Goal: Task Accomplishment & Management: Manage account settings

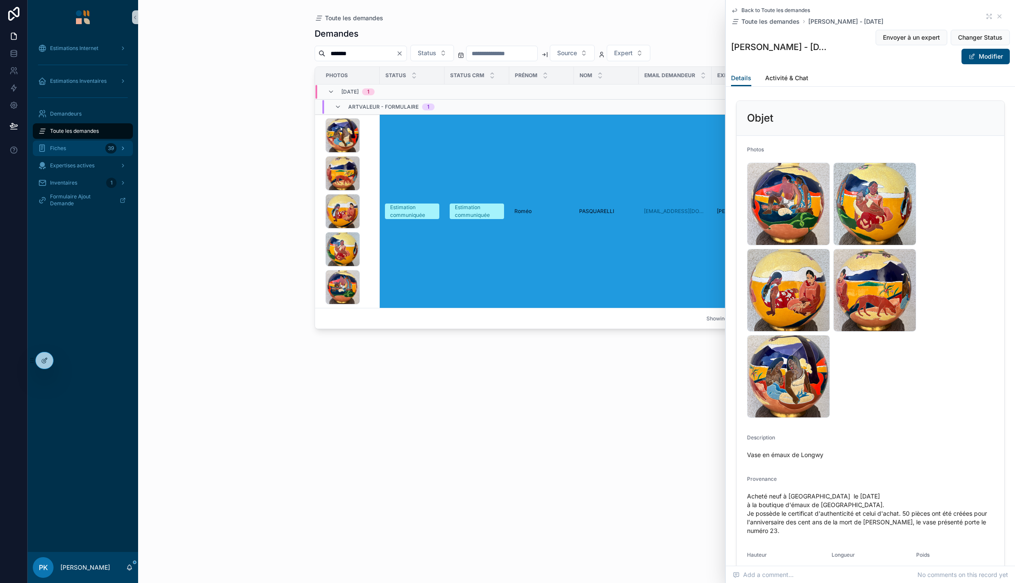
click at [69, 150] on div "Fiches 39" at bounding box center [83, 149] width 90 height 14
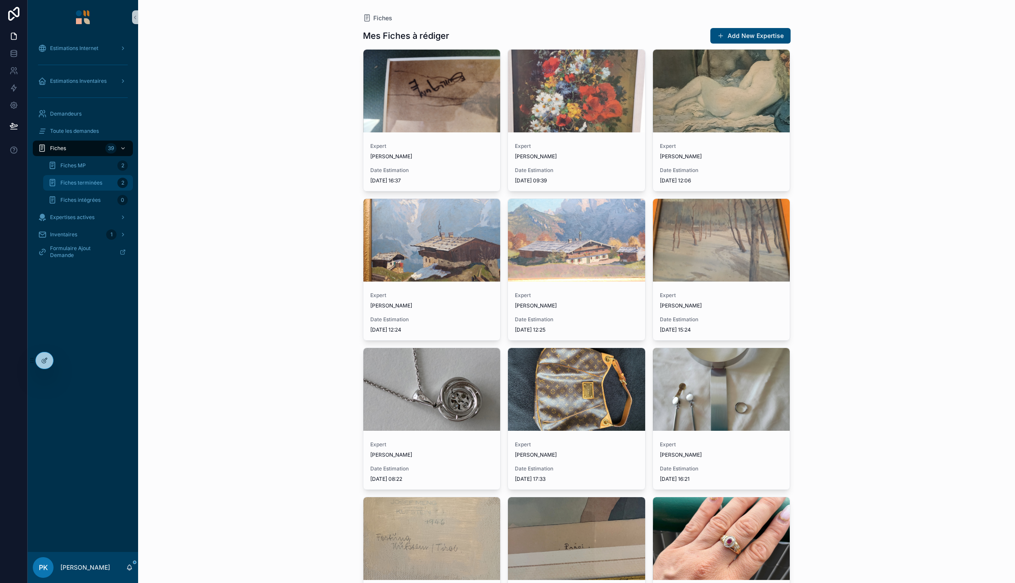
click at [78, 180] on span "Fiches terminées" at bounding box center [81, 182] width 42 height 7
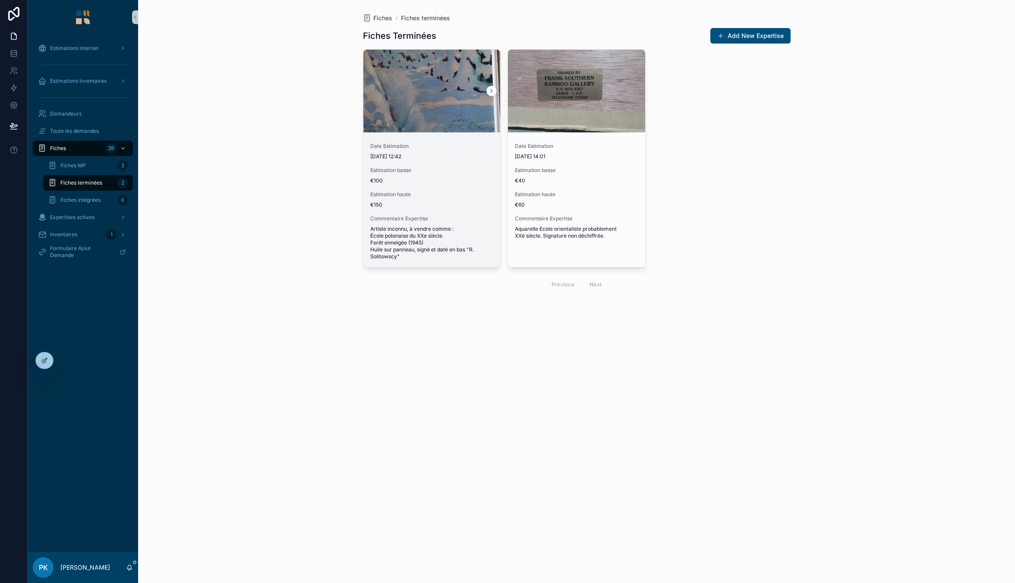
click at [432, 193] on span "Estimation haute" at bounding box center [431, 194] width 123 height 7
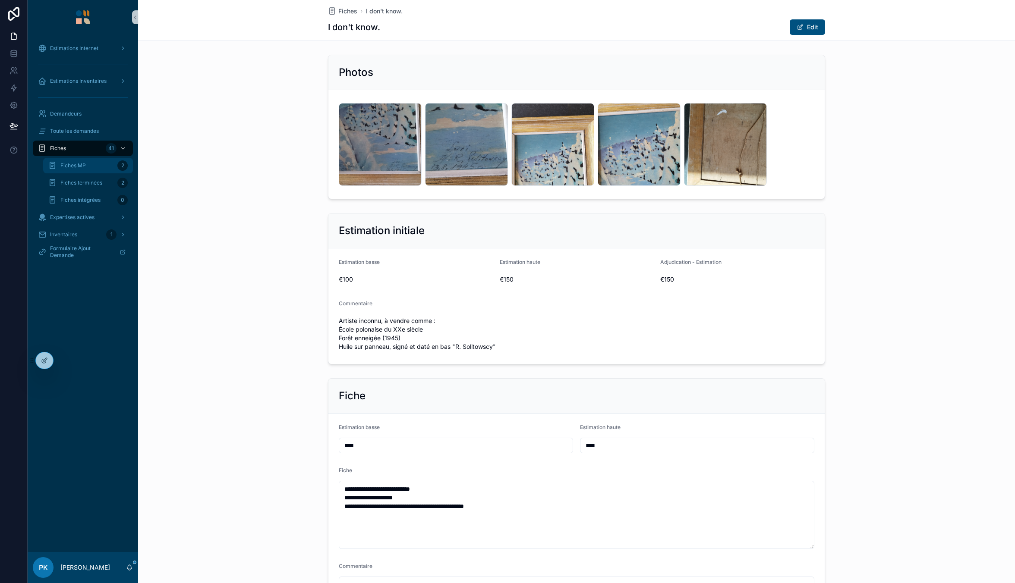
click at [70, 162] on div "Fiches MP 2" at bounding box center [87, 166] width 79 height 14
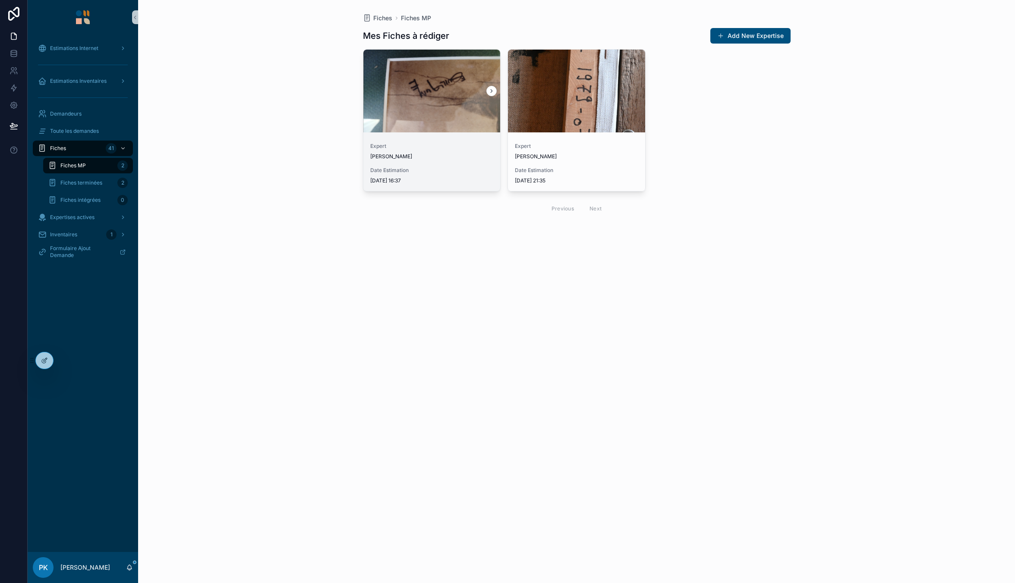
click at [422, 133] on link "Expert [PERSON_NAME] Date Estimation [DATE] 16:37" at bounding box center [432, 120] width 138 height 142
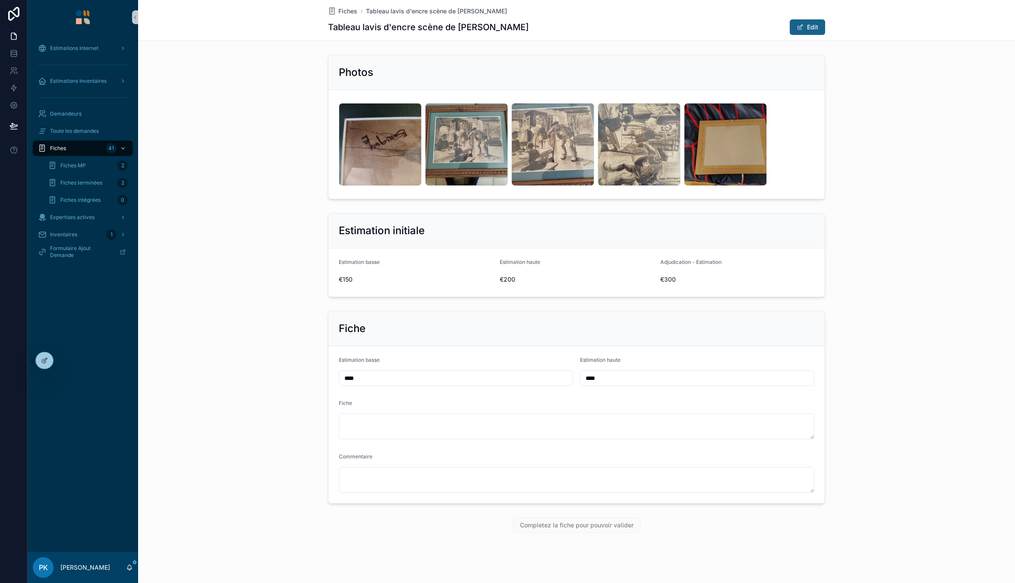
click at [802, 31] on button "Edit" at bounding box center [807, 27] width 35 height 16
click at [33, 361] on icon at bounding box center [32, 360] width 0 height 0
click at [46, 361] on icon at bounding box center [44, 360] width 7 height 7
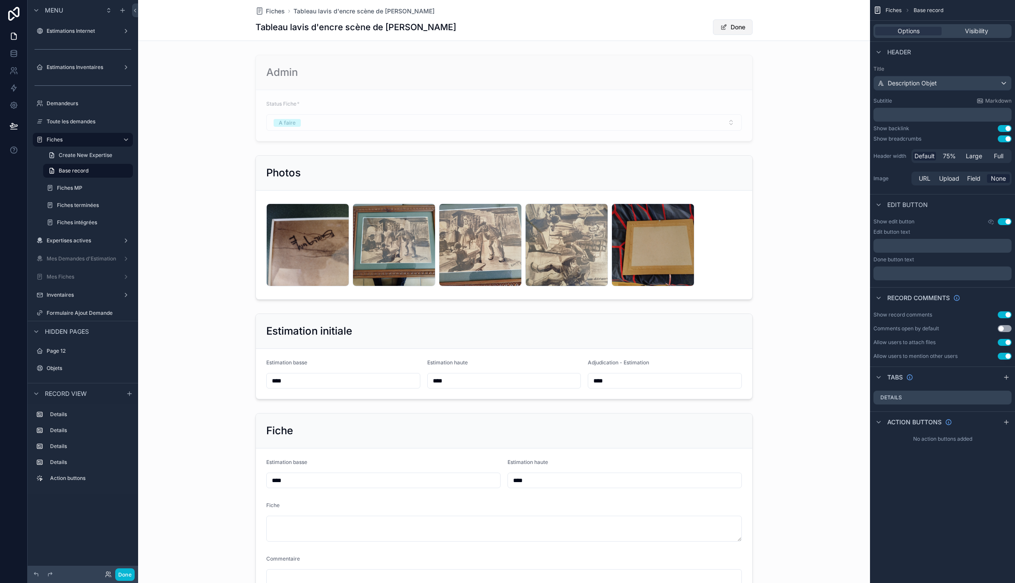
click at [727, 27] on button "Done" at bounding box center [733, 27] width 40 height 16
click at [624, 74] on div "scrollable content" at bounding box center [504, 98] width 732 height 94
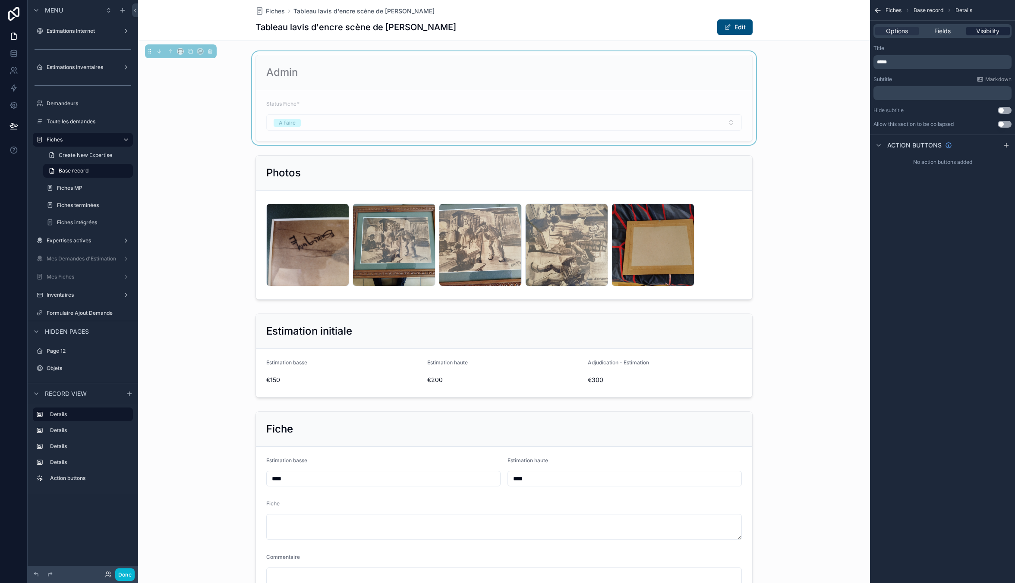
click at [981, 32] on span "Visibility" at bounding box center [987, 31] width 23 height 9
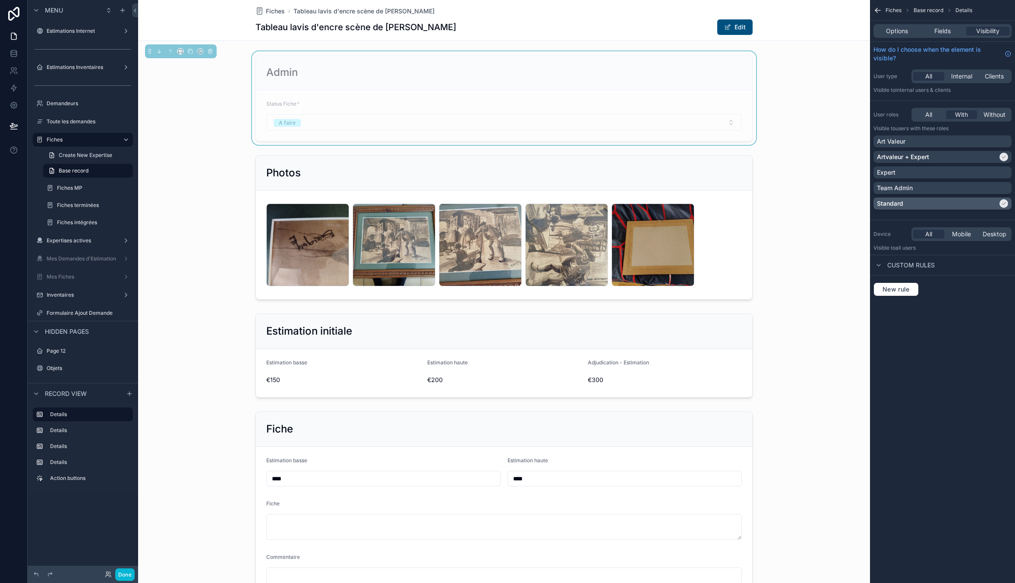
click at [941, 203] on div "Standard" at bounding box center [937, 203] width 121 height 9
click at [936, 142] on div "Art Valeur" at bounding box center [942, 141] width 131 height 9
click at [902, 192] on p "Team Admin" at bounding box center [895, 188] width 36 height 9
click at [974, 329] on div "Fiches Base record Details Options Fields Visibility How do I choose when the e…" at bounding box center [942, 291] width 145 height 583
click at [122, 569] on button "Done" at bounding box center [124, 575] width 19 height 13
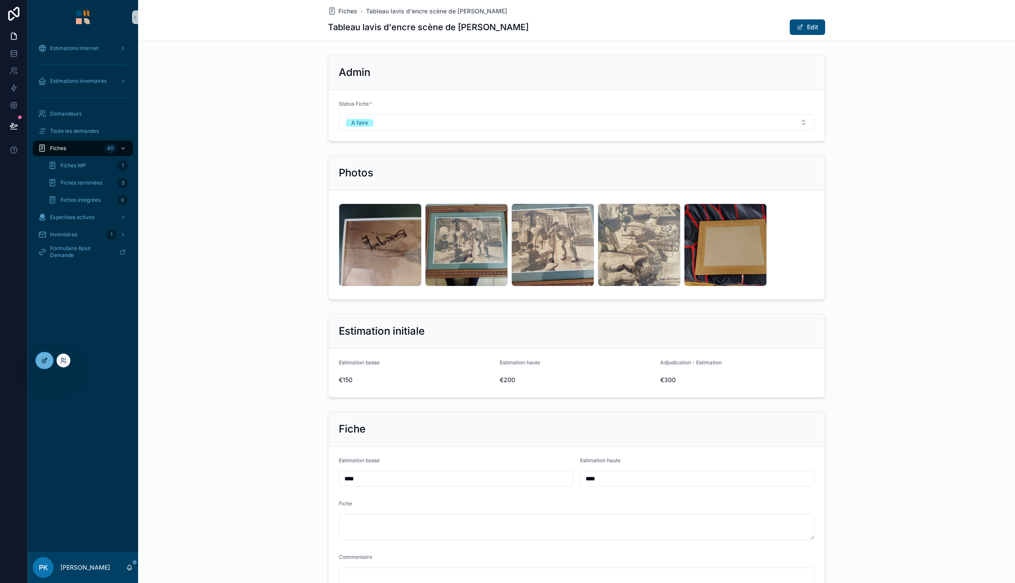
click at [41, 361] on div at bounding box center [44, 360] width 17 height 16
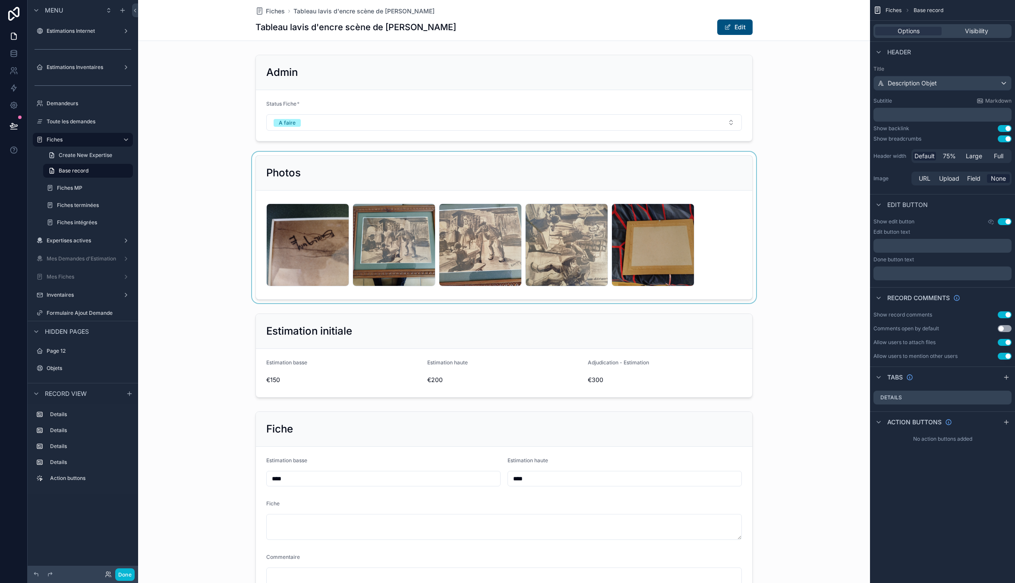
click at [411, 177] on div "scrollable content" at bounding box center [504, 227] width 732 height 151
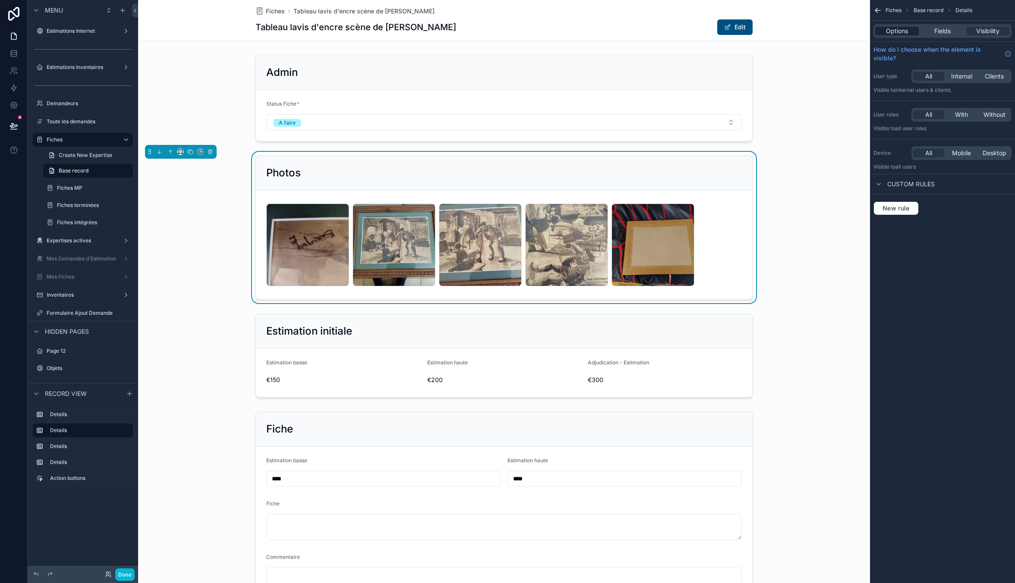
click at [899, 30] on span "Options" at bounding box center [897, 31] width 22 height 9
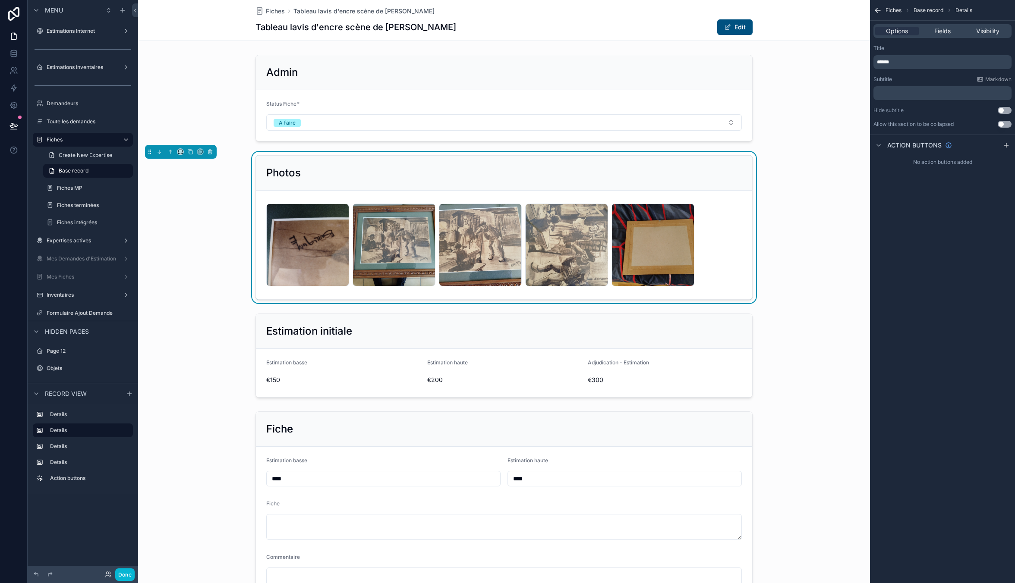
click at [915, 62] on p "******" at bounding box center [943, 62] width 133 height 7
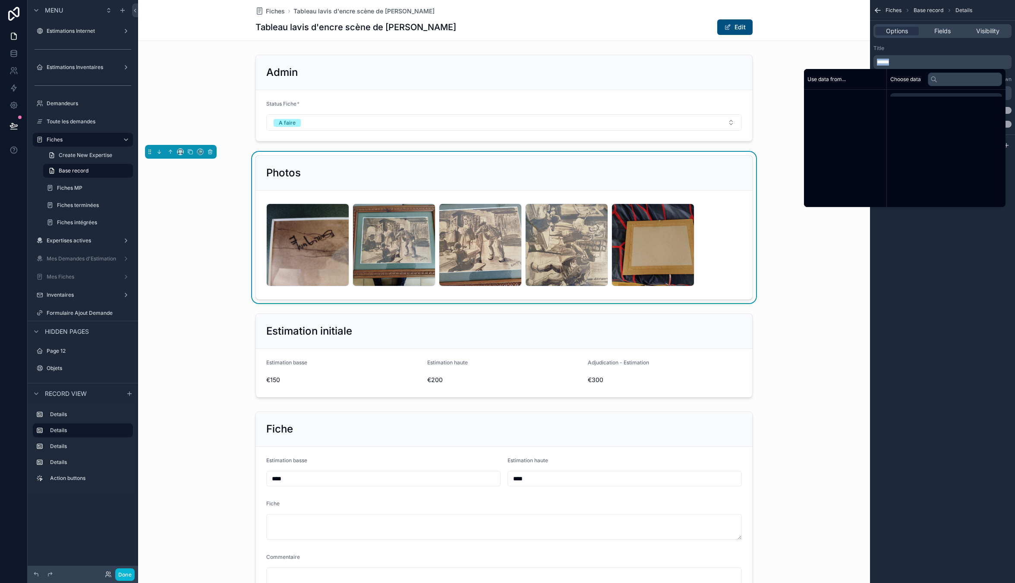
click at [915, 62] on p "******" at bounding box center [943, 62] width 133 height 7
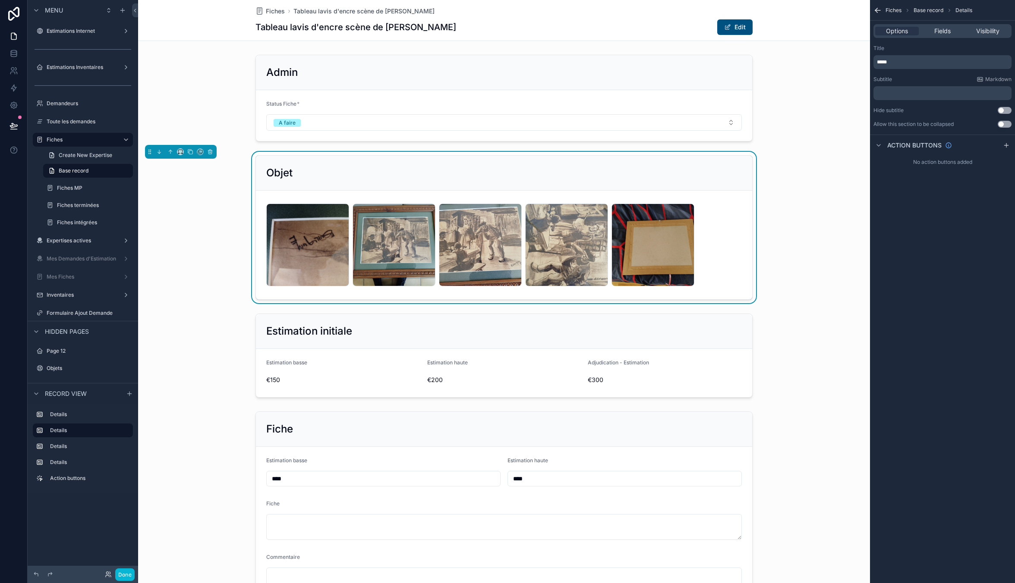
drag, startPoint x: 935, startPoint y: 46, endPoint x: 947, endPoint y: 26, distance: 22.6
click at [935, 46] on div "Title" at bounding box center [942, 48] width 138 height 7
click at [947, 26] on div "Options Fields Visibility" at bounding box center [942, 31] width 138 height 14
click at [947, 32] on span "Fields" at bounding box center [942, 31] width 16 height 9
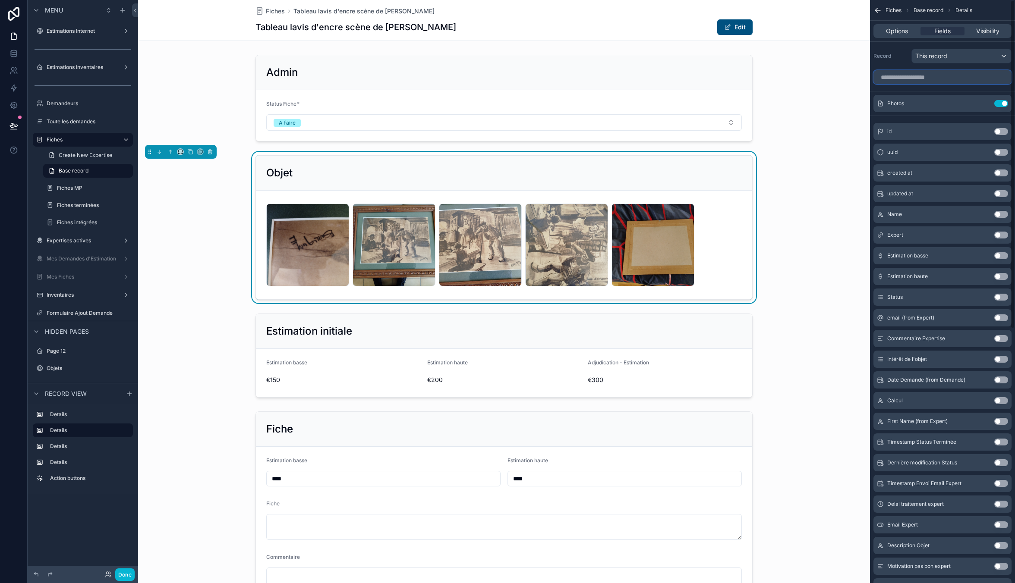
click at [912, 76] on input "scrollable content" at bounding box center [942, 77] width 138 height 14
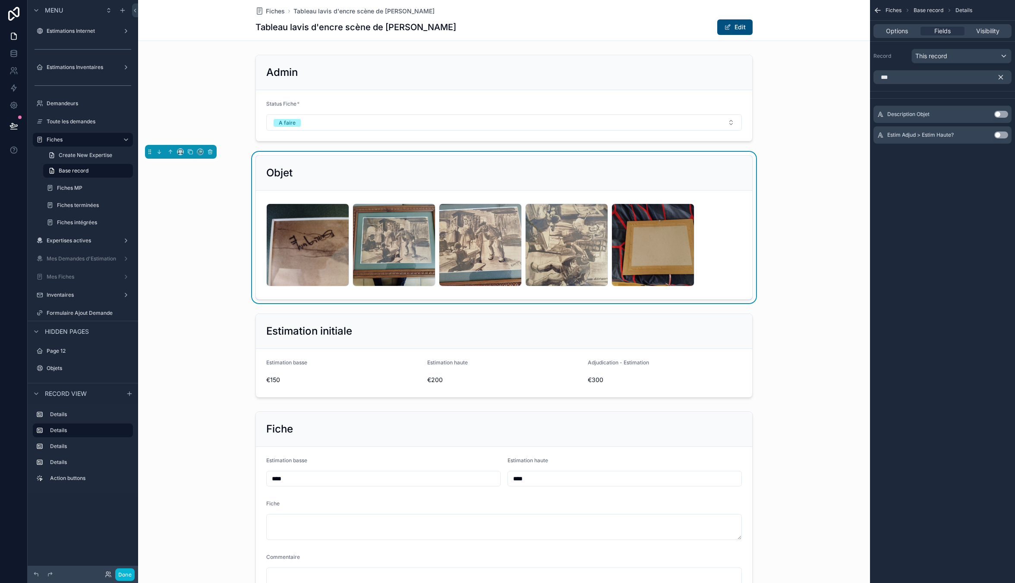
click at [1000, 116] on button "Use setting" at bounding box center [1001, 114] width 14 height 7
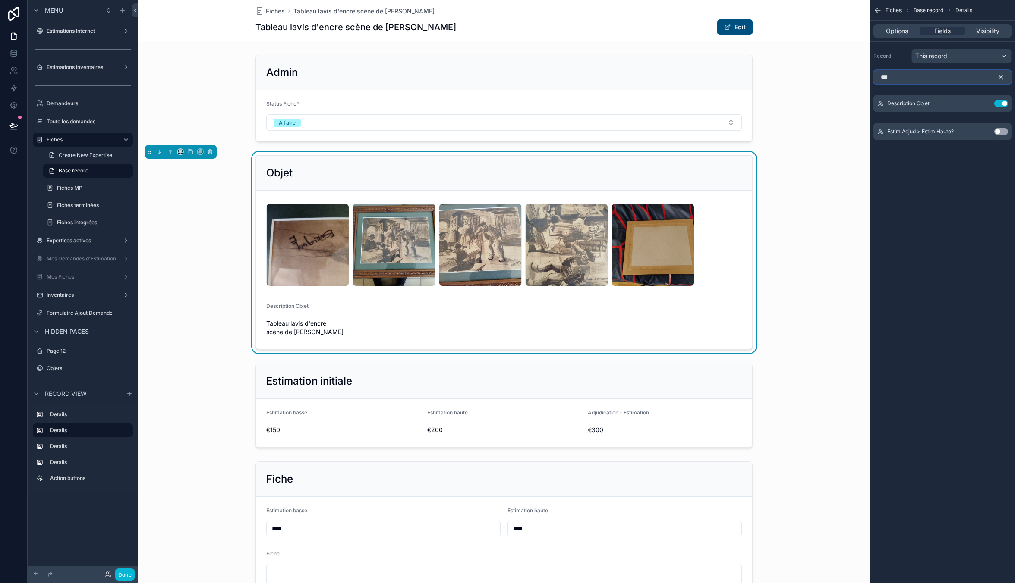
click at [938, 80] on input "***" at bounding box center [942, 77] width 138 height 14
type input "*"
type input "***"
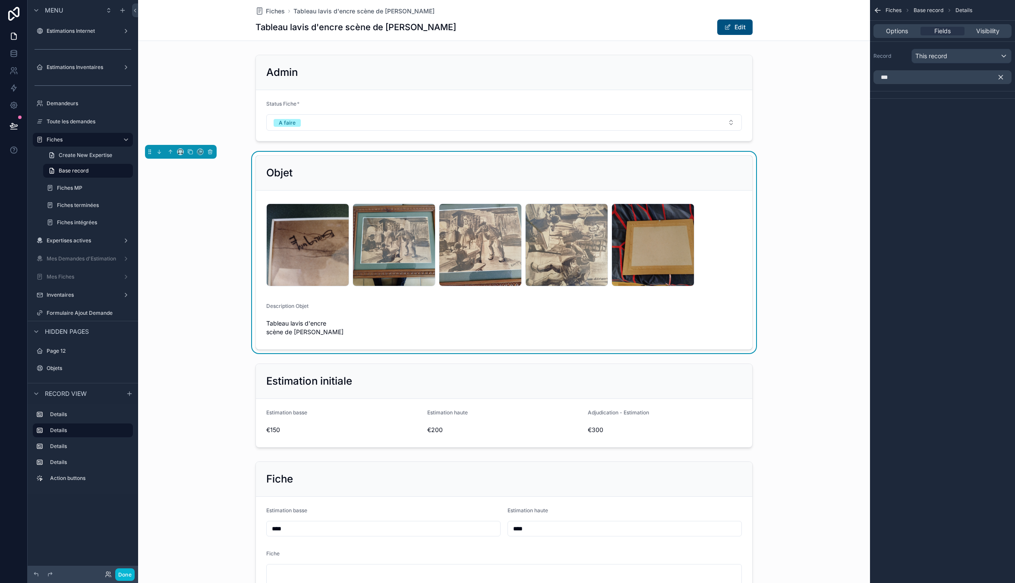
click at [1007, 77] on button "scrollable content" at bounding box center [1004, 77] width 15 height 14
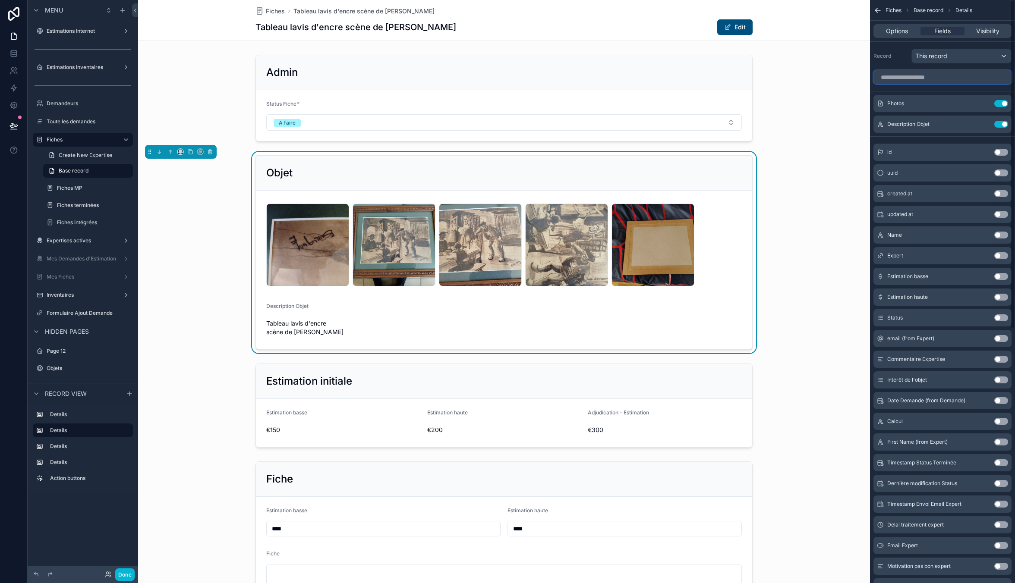
click at [1001, 76] on input "scrollable content" at bounding box center [942, 77] width 138 height 14
click at [936, 50] on div "This record" at bounding box center [961, 56] width 99 height 14
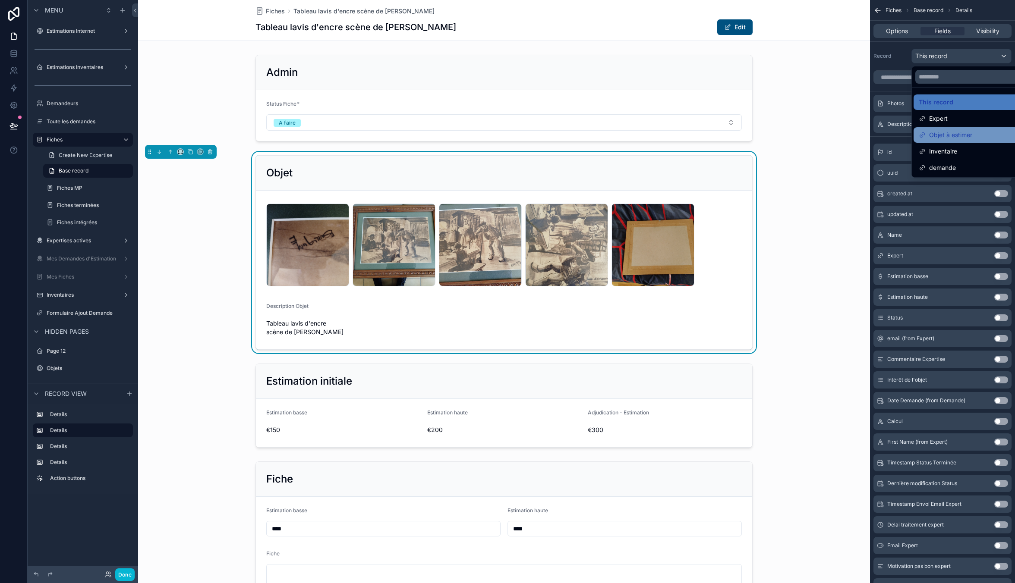
click at [948, 130] on span "Objet à estimer" at bounding box center [950, 135] width 43 height 10
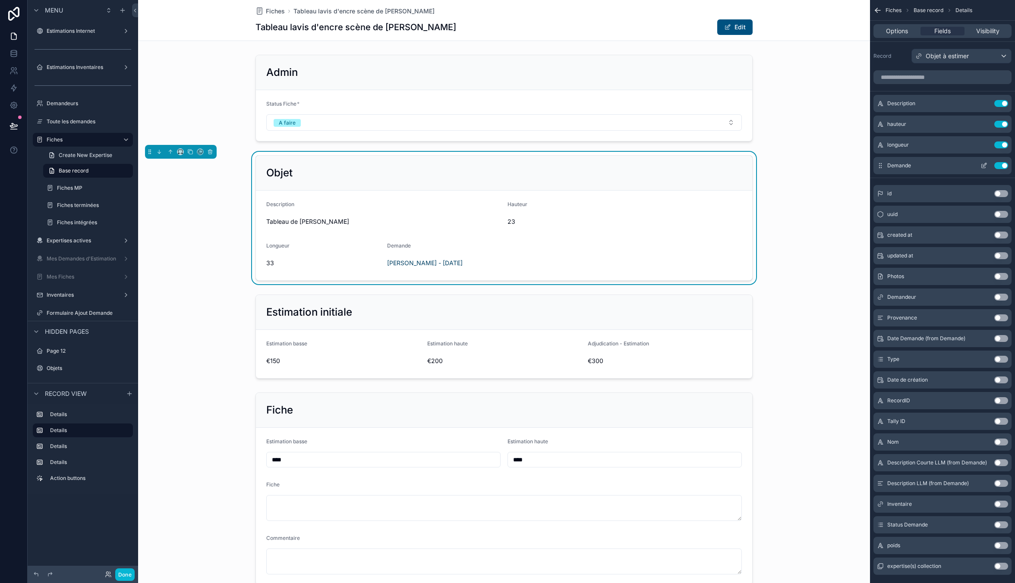
click at [1002, 163] on button "Use setting" at bounding box center [1001, 165] width 14 height 7
click at [941, 79] on input "scrollable content" at bounding box center [942, 77] width 138 height 14
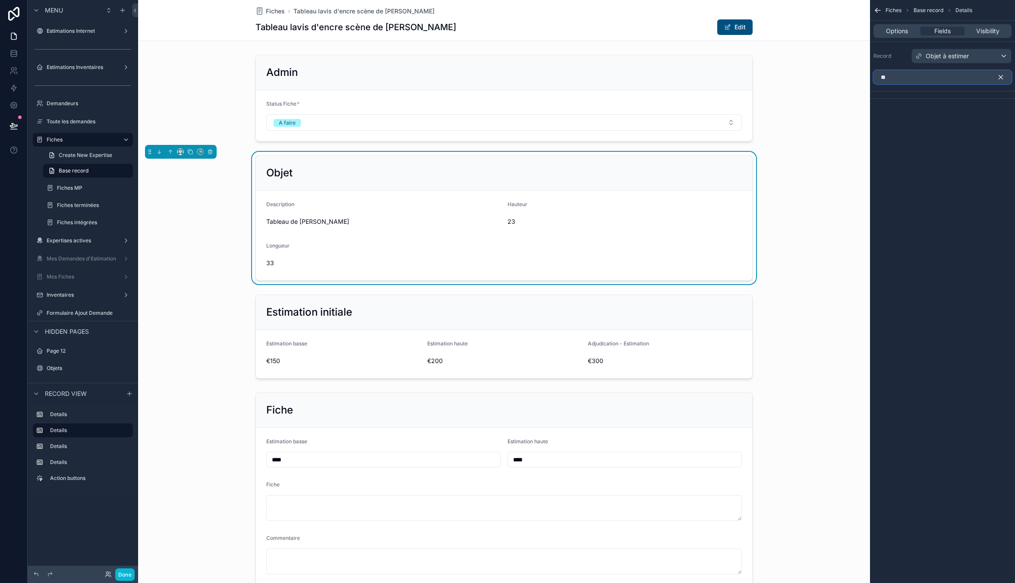
type input "*"
type input "*****"
click at [1004, 117] on button "Use setting" at bounding box center [1001, 114] width 14 height 7
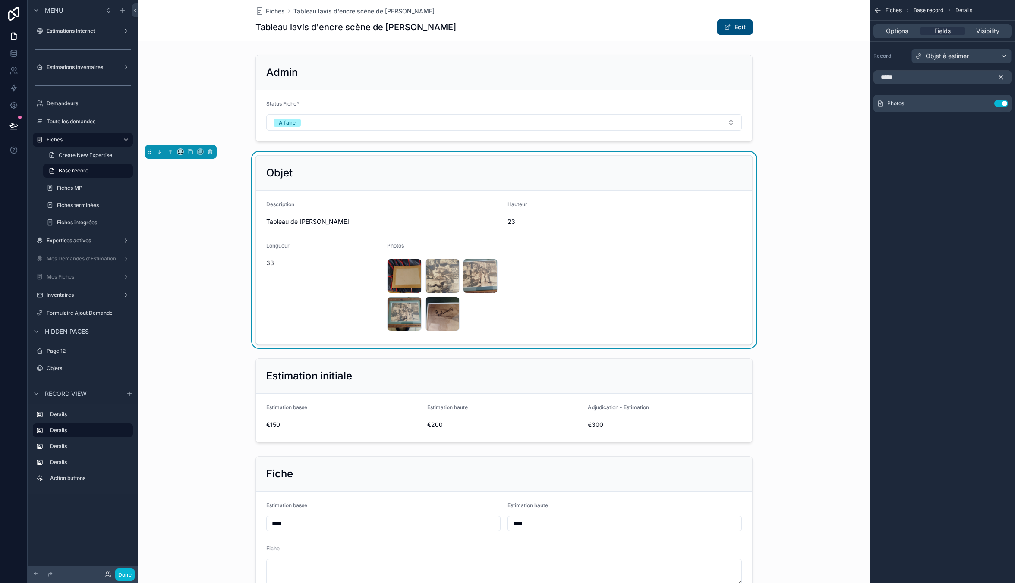
click at [997, 74] on icon "scrollable content" at bounding box center [1001, 77] width 8 height 8
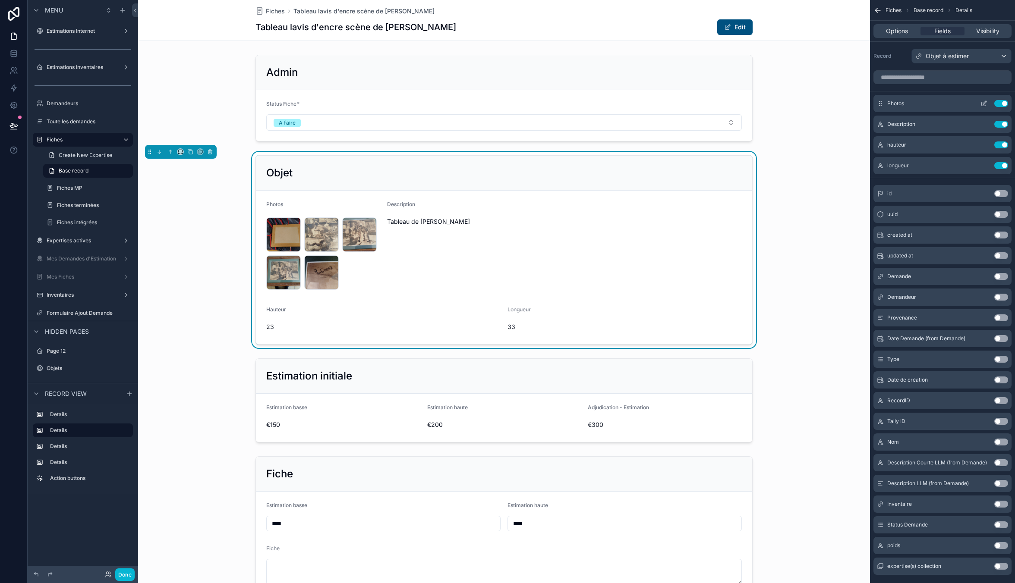
click at [984, 101] on icon "scrollable content" at bounding box center [983, 103] width 7 height 7
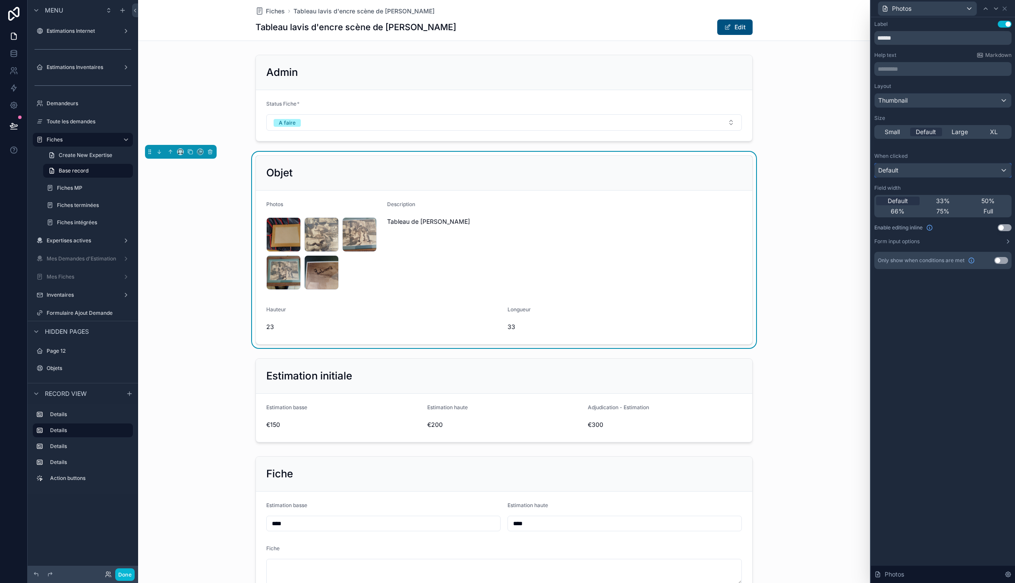
click at [966, 168] on div "Default" at bounding box center [943, 171] width 136 height 14
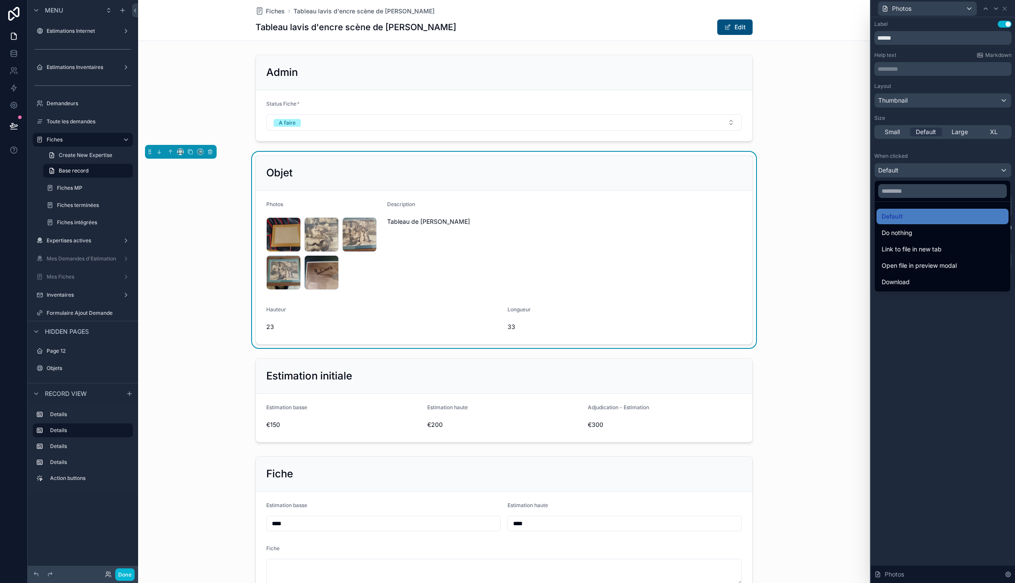
click at [966, 168] on div at bounding box center [943, 291] width 144 height 583
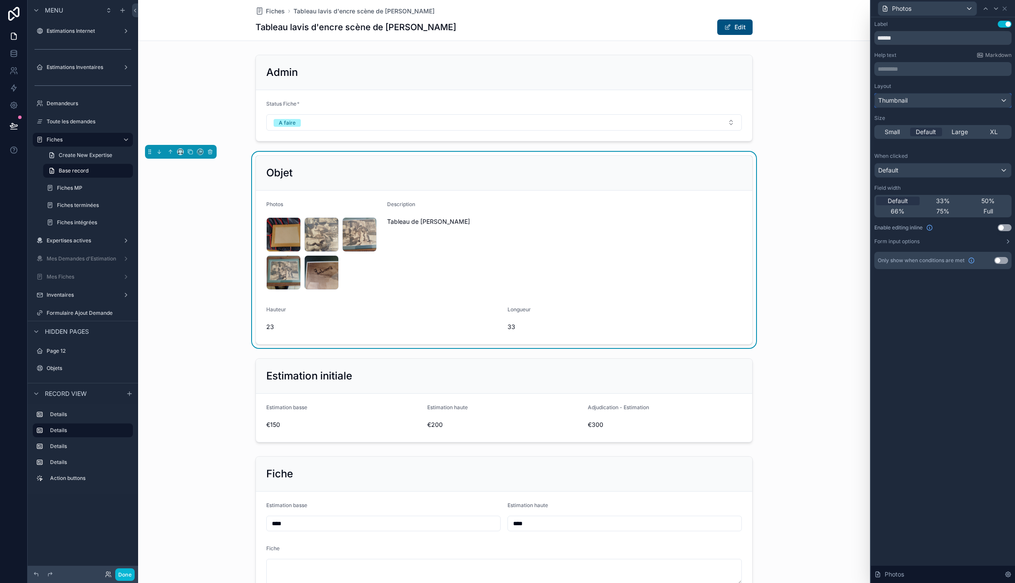
click at [919, 99] on div "Thumbnail" at bounding box center [943, 101] width 136 height 14
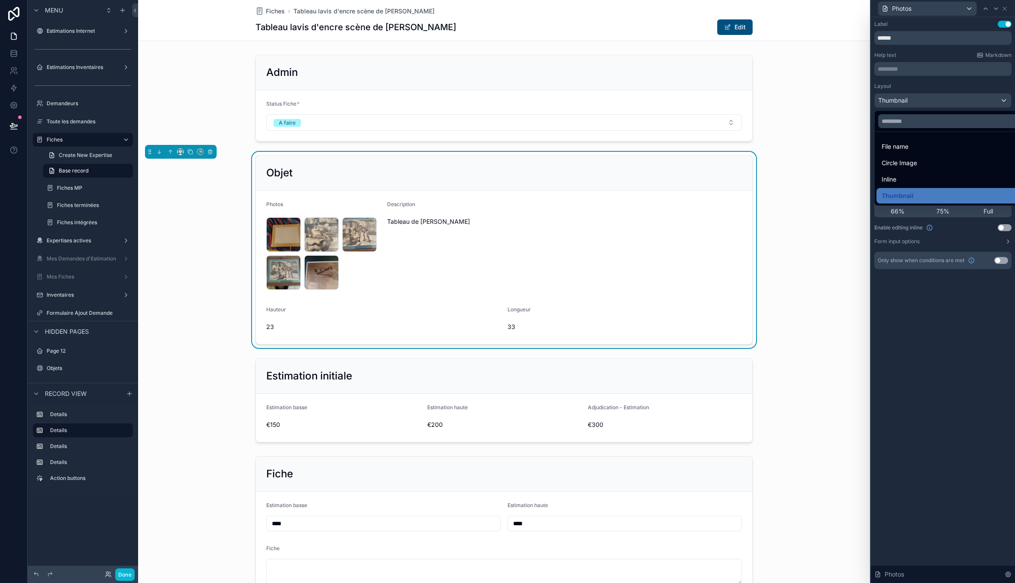
click at [919, 99] on div at bounding box center [943, 291] width 144 height 583
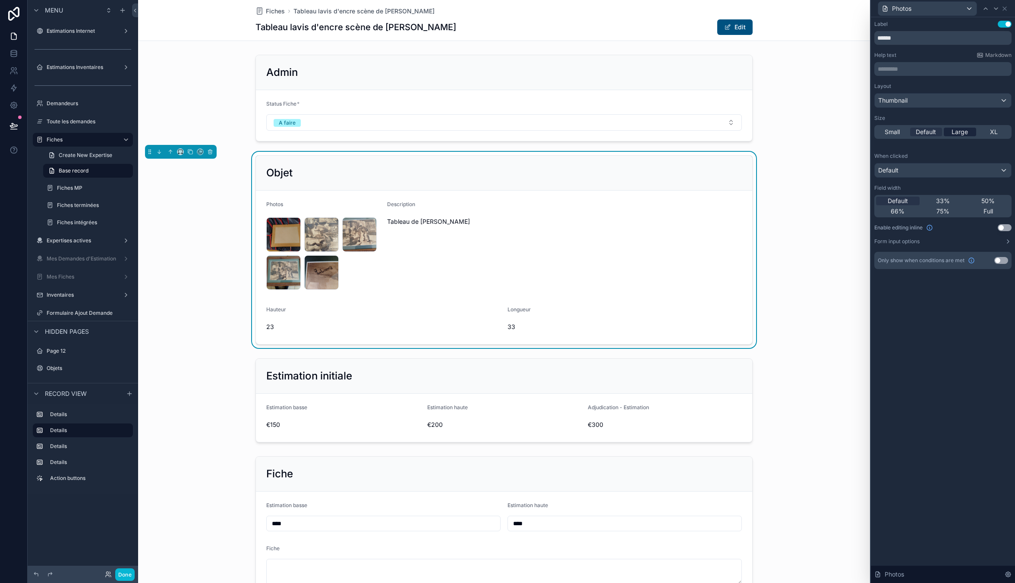
click at [962, 130] on span "Large" at bounding box center [959, 132] width 16 height 9
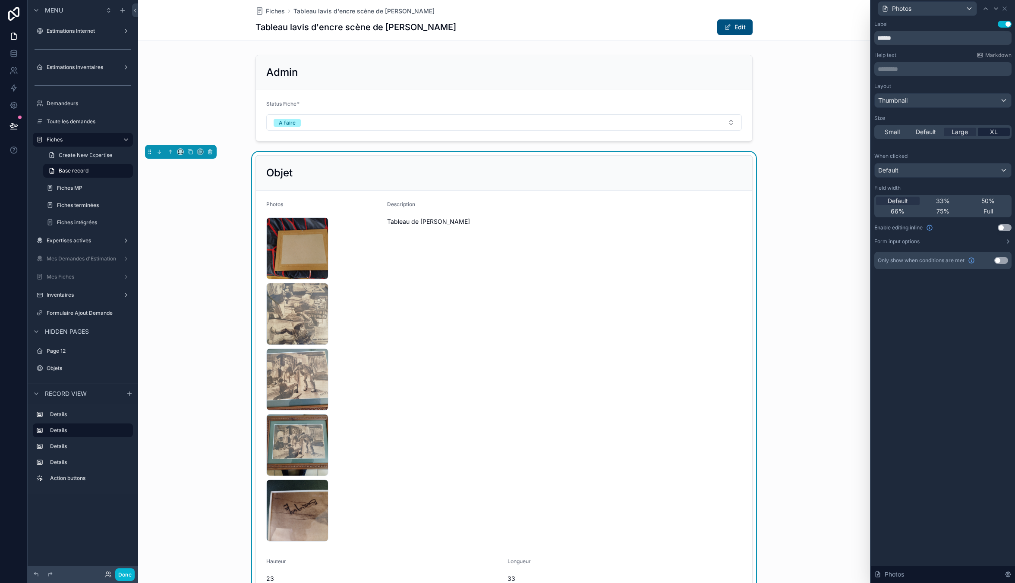
click at [984, 128] on div "XL" at bounding box center [994, 132] width 32 height 9
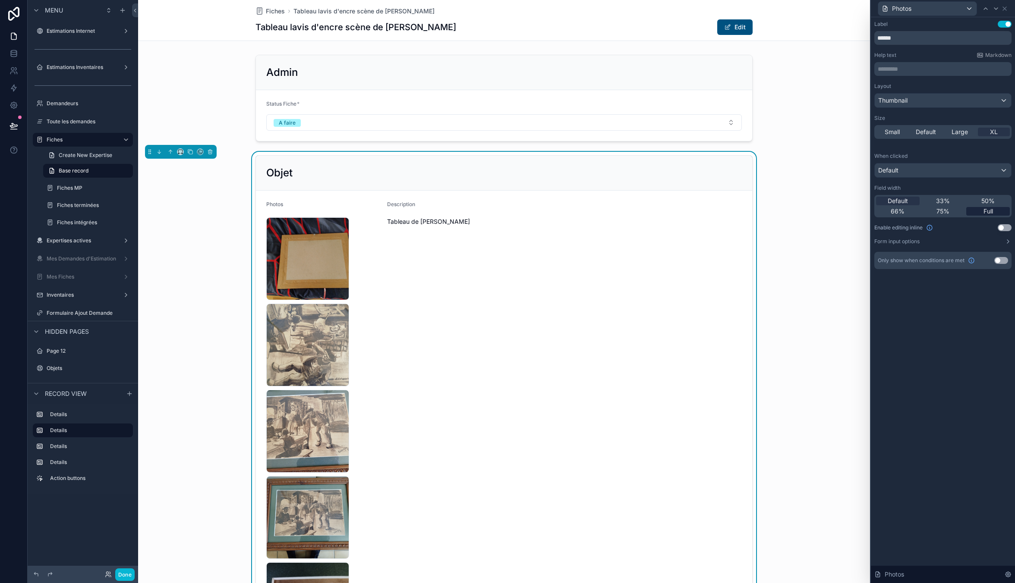
click at [987, 207] on span "Full" at bounding box center [987, 211] width 9 height 9
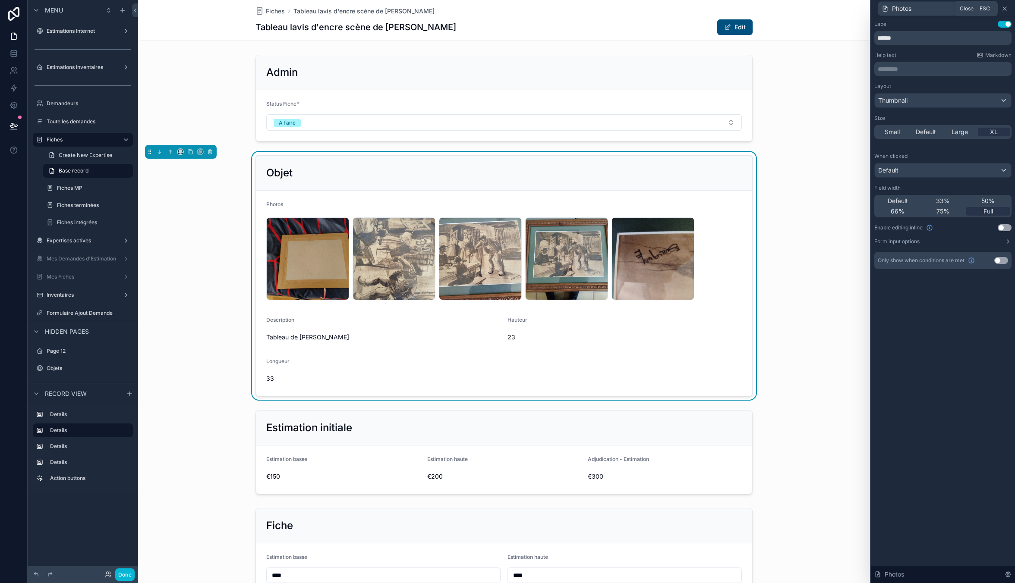
click at [1005, 5] on icon at bounding box center [1004, 8] width 7 height 7
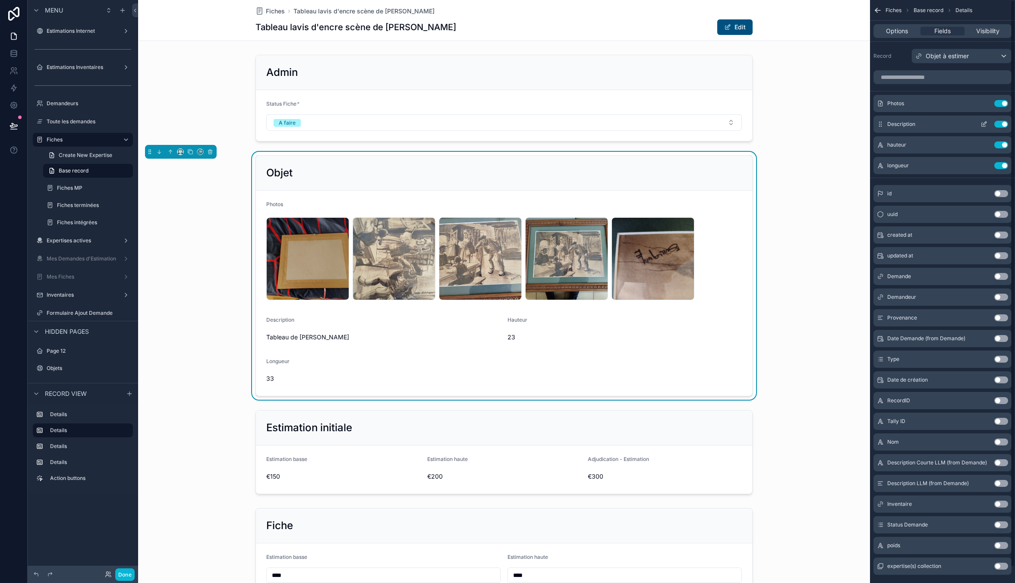
click at [982, 124] on icon "scrollable content" at bounding box center [984, 125] width 4 height 4
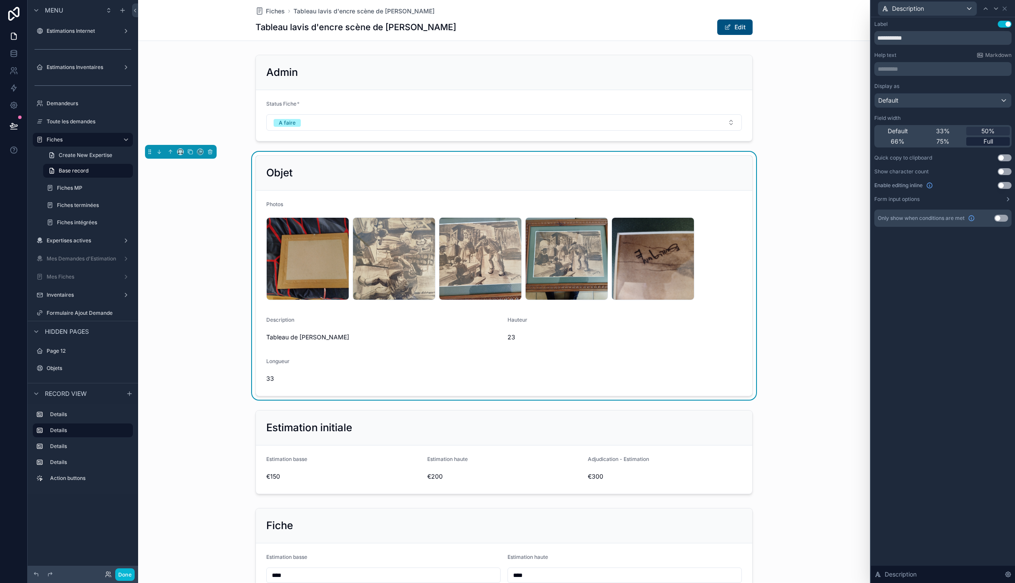
click at [984, 137] on span "Full" at bounding box center [987, 141] width 9 height 9
click at [1004, 8] on icon at bounding box center [1004, 8] width 3 height 3
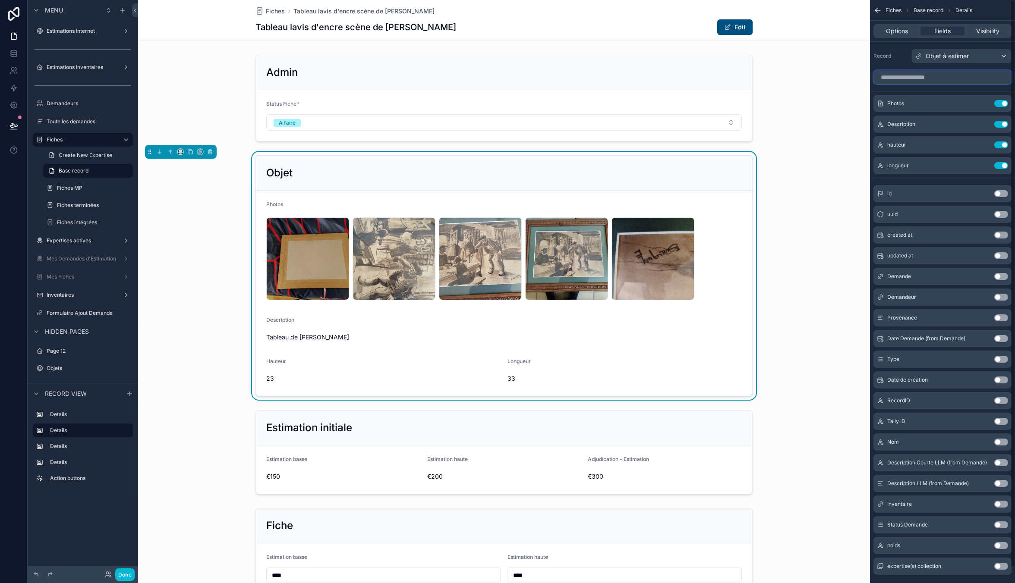
click at [925, 76] on input "scrollable content" at bounding box center [942, 77] width 138 height 14
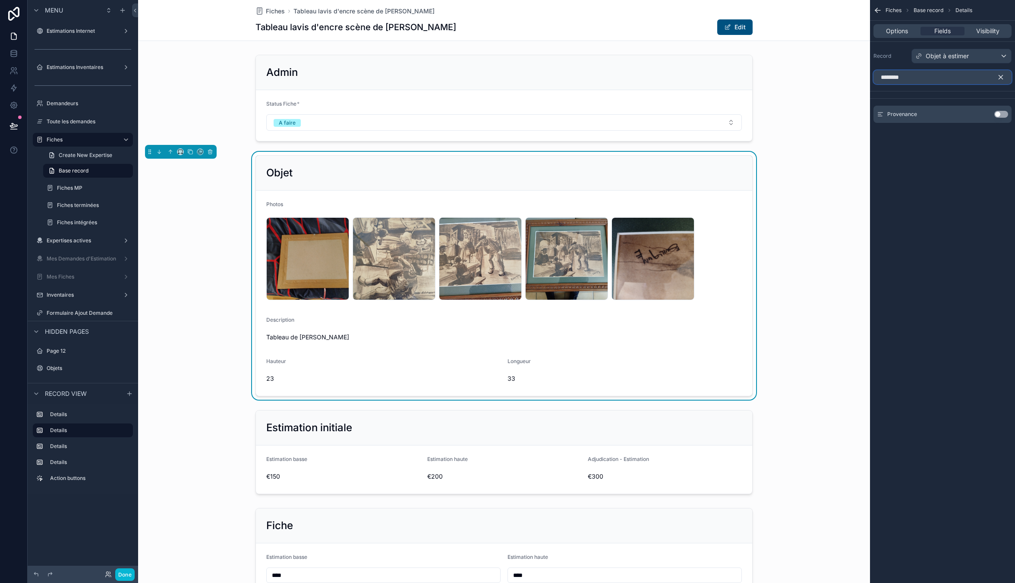
type input "********"
click at [1000, 115] on button "Use setting" at bounding box center [1001, 114] width 14 height 7
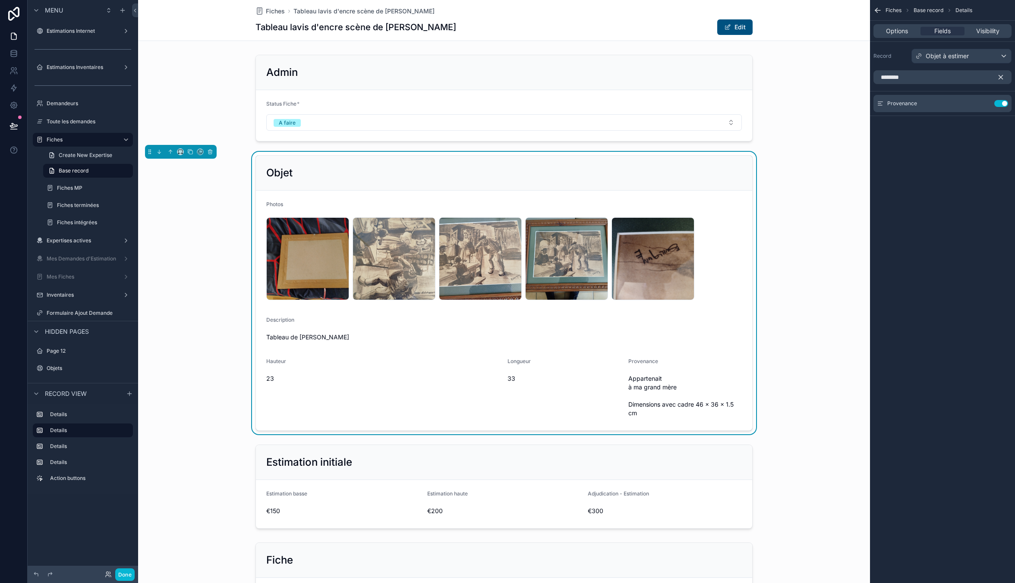
click at [999, 79] on icon "scrollable content" at bounding box center [1001, 78] width 4 height 4
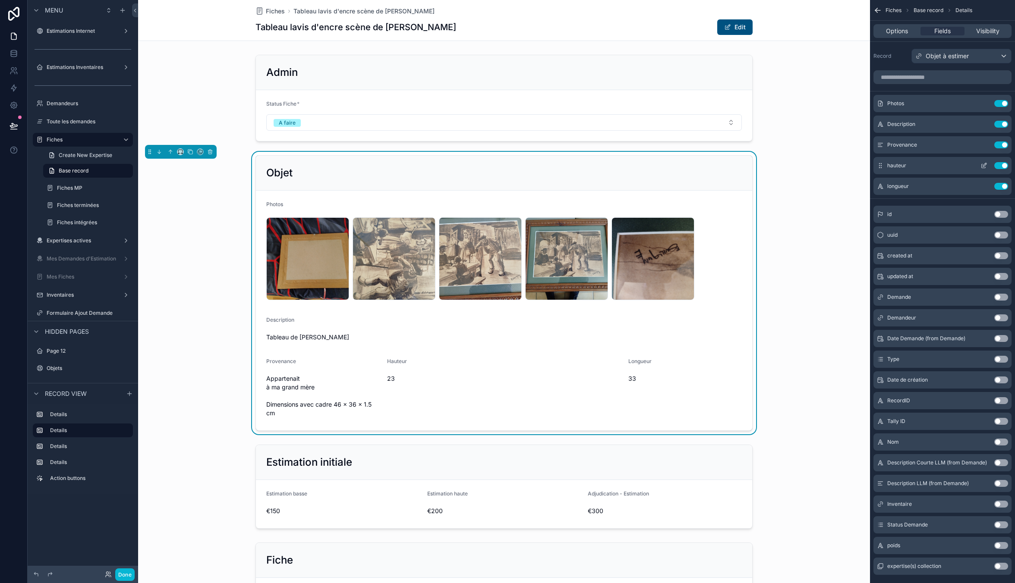
click at [982, 164] on icon "scrollable content" at bounding box center [983, 165] width 7 height 7
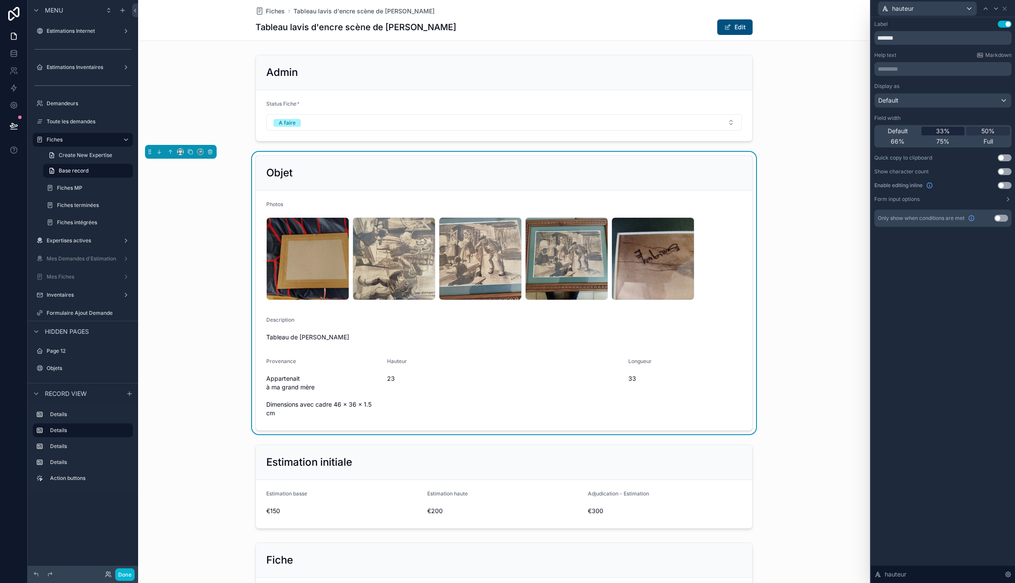
click at [947, 132] on span "33%" at bounding box center [943, 131] width 14 height 9
click at [995, 9] on icon at bounding box center [995, 8] width 7 height 7
click at [945, 133] on span "33%" at bounding box center [943, 131] width 14 height 9
click at [1005, 5] on icon at bounding box center [1004, 8] width 7 height 7
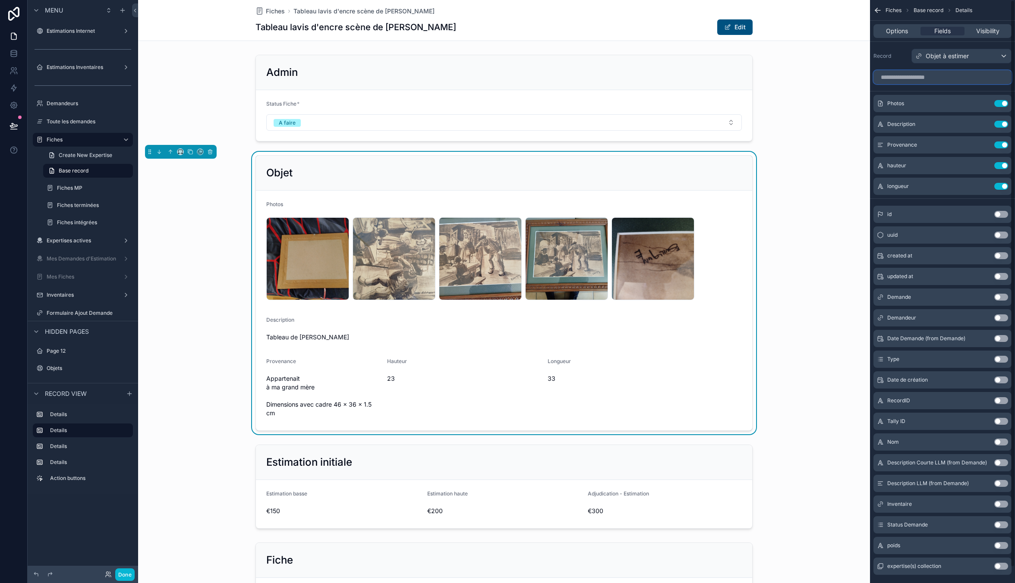
click at [944, 81] on input "scrollable content" at bounding box center [942, 77] width 138 height 14
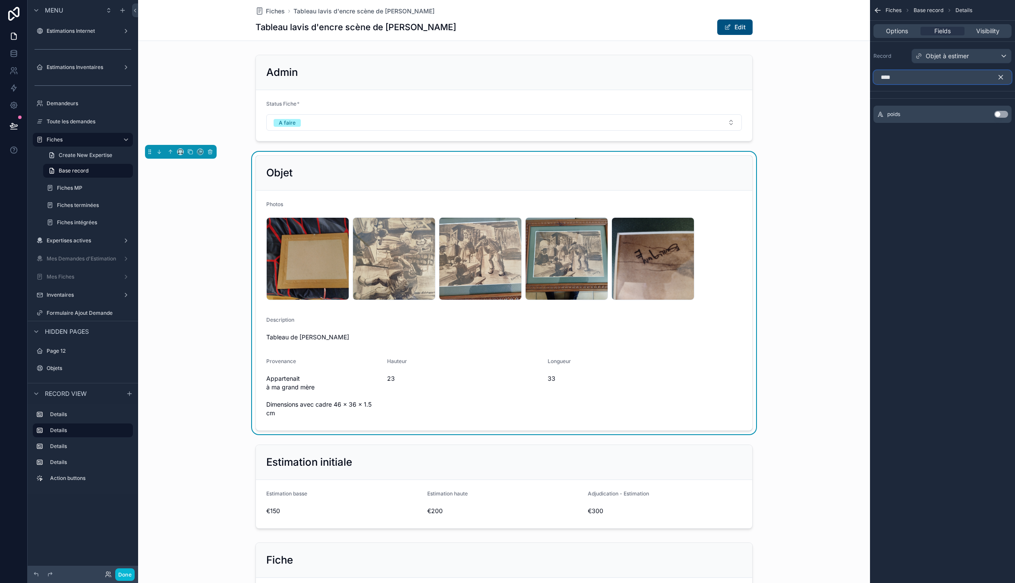
type input "****"
click at [1000, 110] on div "poids Use setting" at bounding box center [942, 114] width 138 height 17
click at [999, 113] on button "Use setting" at bounding box center [1001, 114] width 14 height 7
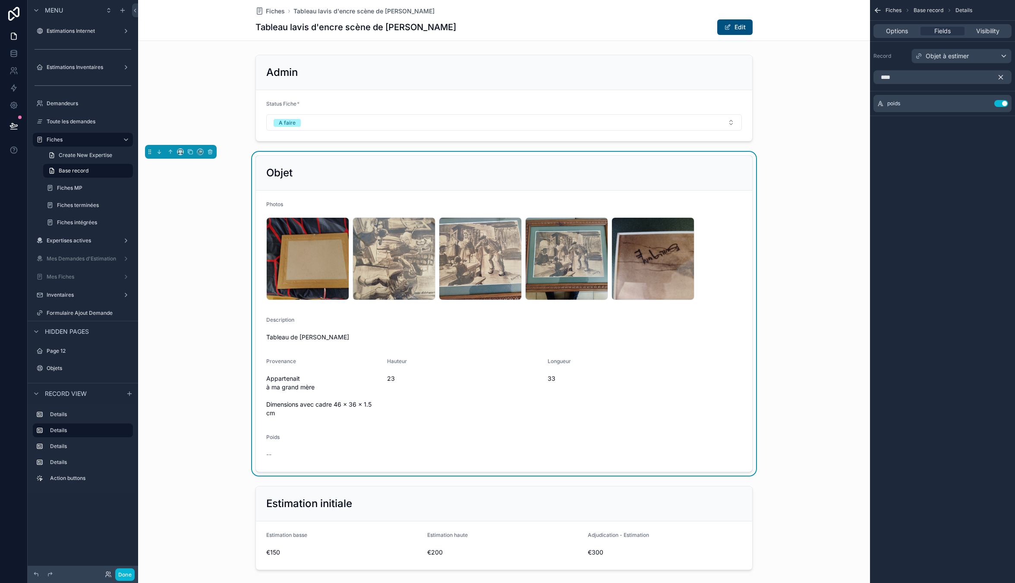
click at [1007, 75] on button "scrollable content" at bounding box center [1004, 77] width 15 height 14
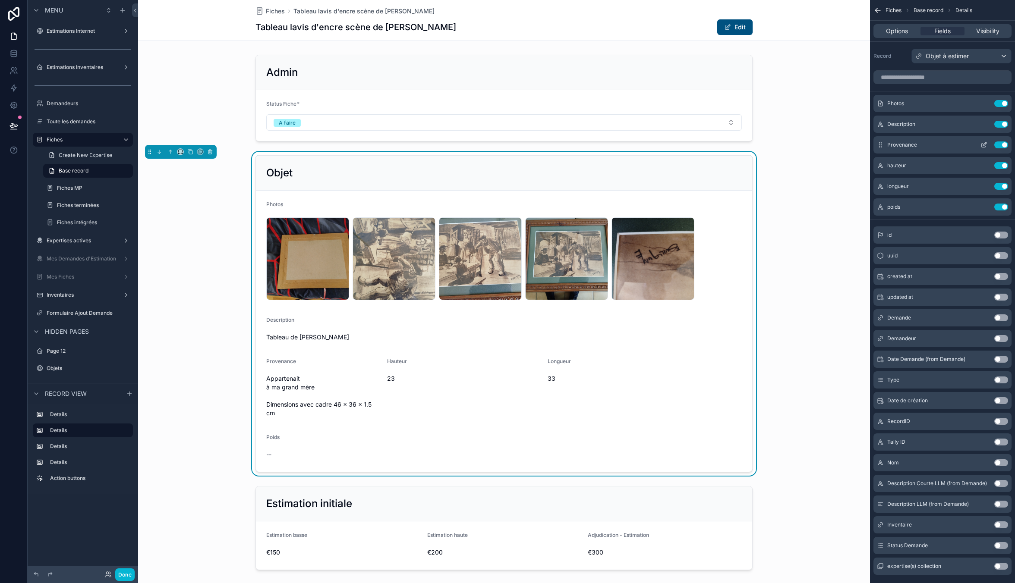
click at [981, 142] on icon "scrollable content" at bounding box center [983, 145] width 7 height 7
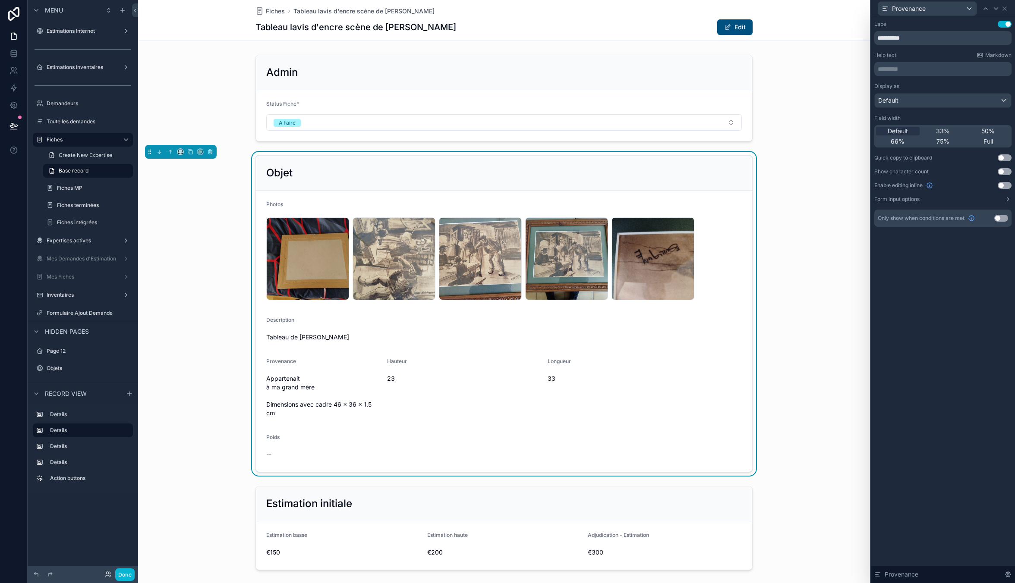
click at [985, 136] on div "Default 33% 50% 66% 75% Full" at bounding box center [942, 136] width 137 height 22
click at [987, 139] on span "Full" at bounding box center [987, 141] width 9 height 9
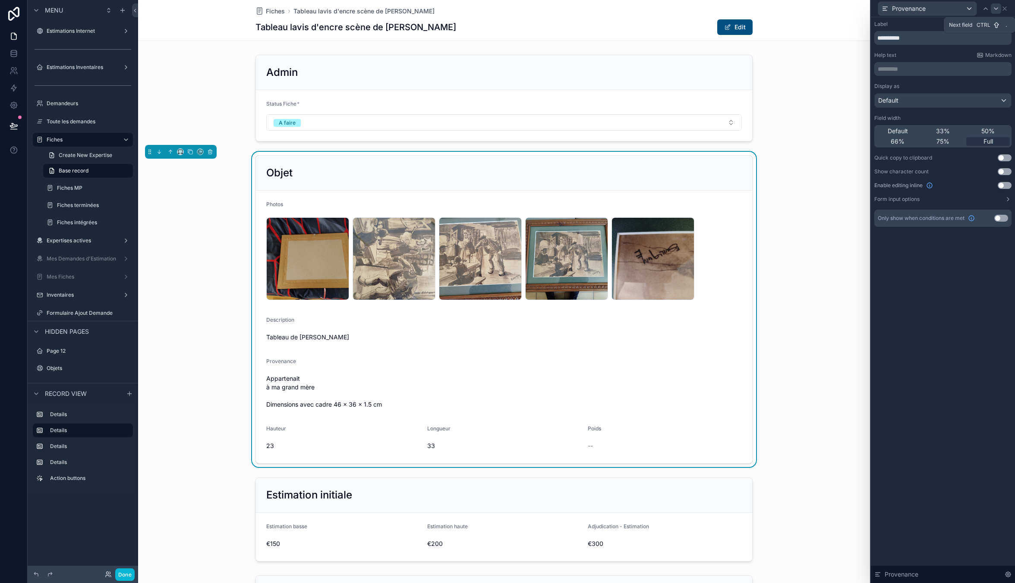
click at [994, 6] on icon at bounding box center [995, 8] width 7 height 7
click at [994, 7] on icon at bounding box center [995, 8] width 7 height 7
click at [948, 127] on span "33%" at bounding box center [943, 131] width 14 height 9
click at [1001, 13] on div "poids" at bounding box center [942, 8] width 137 height 17
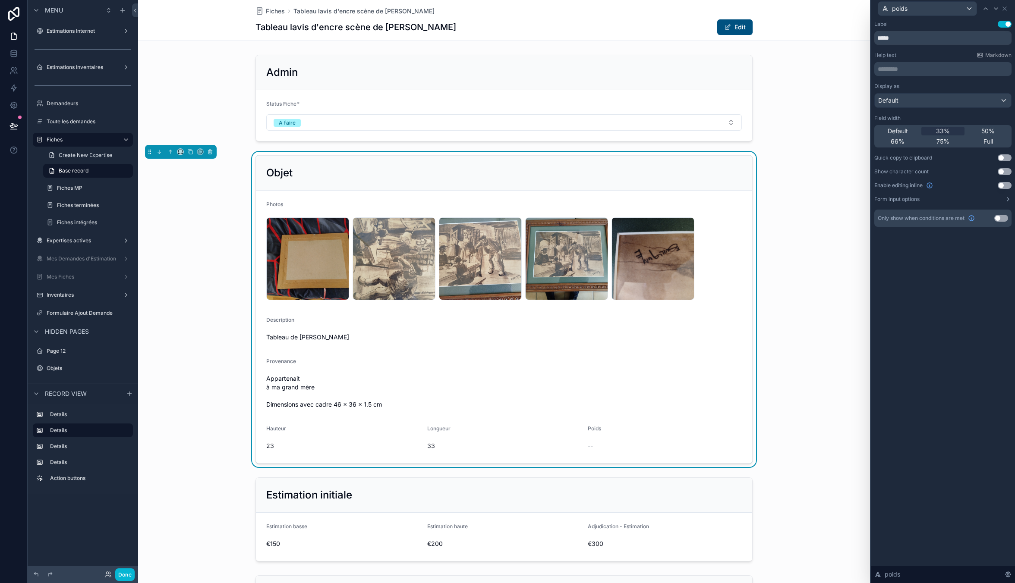
click at [1003, 12] on div "poids" at bounding box center [942, 8] width 137 height 17
click at [1004, 10] on icon at bounding box center [1004, 8] width 7 height 7
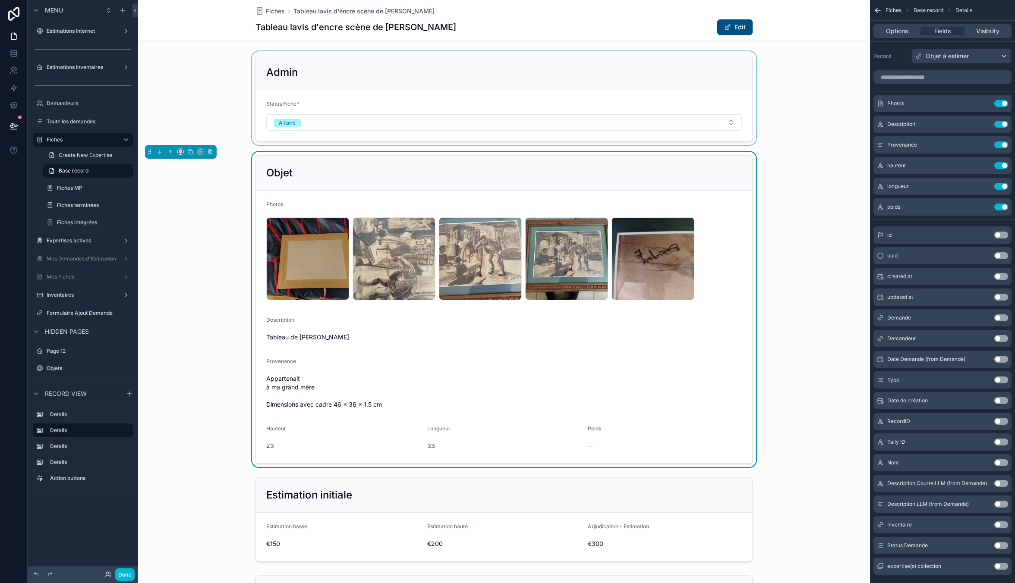
click at [348, 88] on div "scrollable content" at bounding box center [504, 98] width 732 height 94
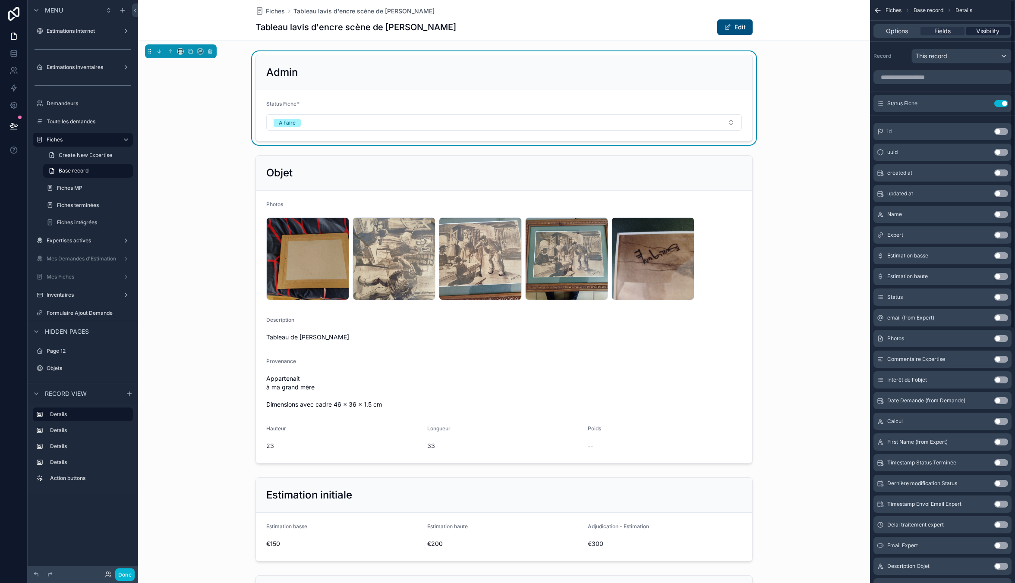
click at [985, 35] on span "Visibility" at bounding box center [987, 31] width 23 height 9
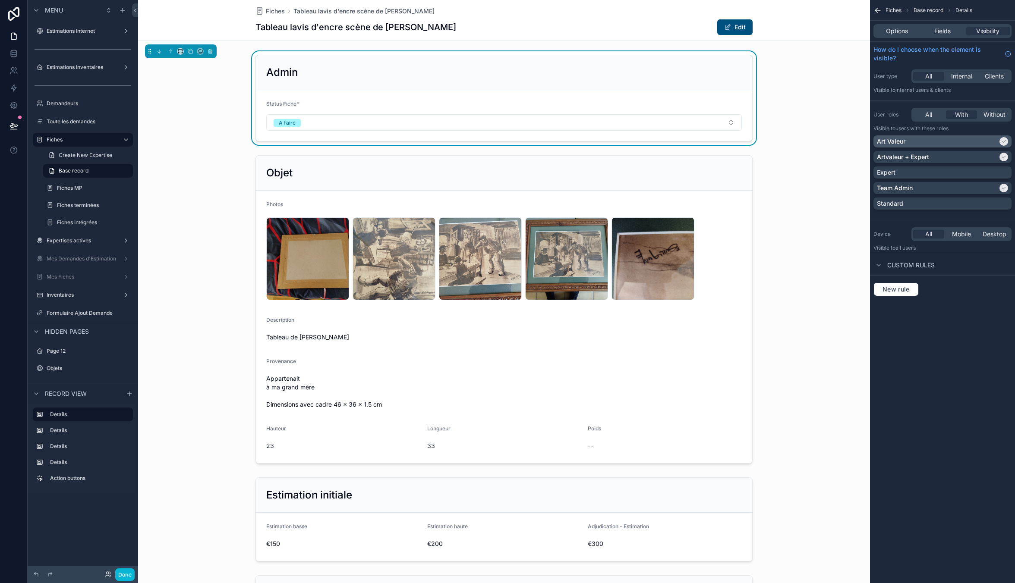
click at [1001, 138] on div "scrollable content" at bounding box center [1003, 141] width 9 height 9
click at [1005, 155] on icon "scrollable content" at bounding box center [1003, 156] width 5 height 5
click at [997, 318] on div "Fiches Base record Details Options Fields Visibility How do I choose when the e…" at bounding box center [942, 291] width 145 height 583
click at [122, 575] on button "Done" at bounding box center [124, 575] width 19 height 13
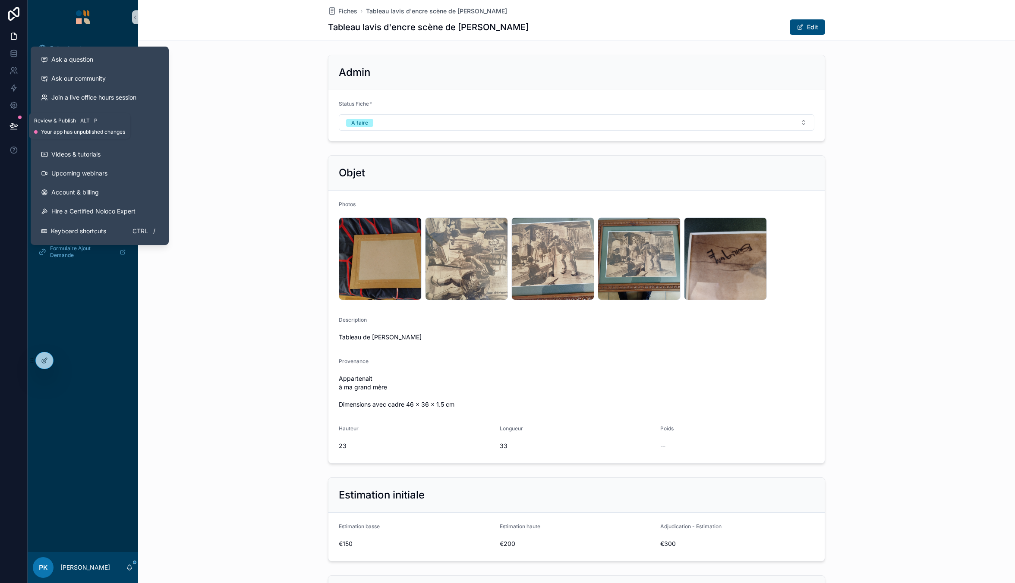
click at [16, 128] on icon at bounding box center [13, 126] width 9 height 9
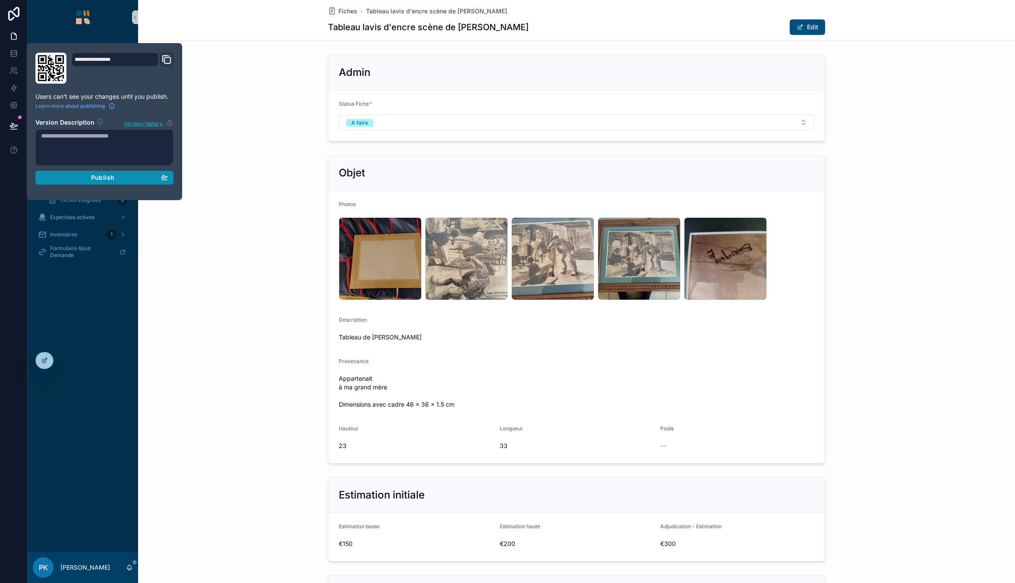
click at [91, 177] on div "Publish" at bounding box center [104, 178] width 127 height 8
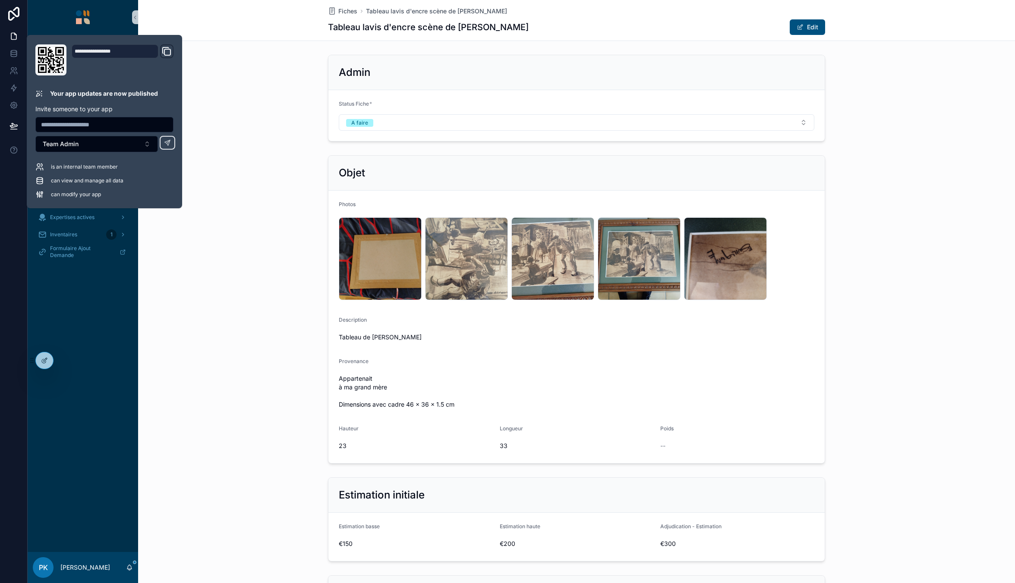
type textarea "**********"
click at [220, 373] on div "Objet Photos 1000009570 .jpg 1000009565 .jpg 1000009564 .jpg 1000009560 .jpg 10…" at bounding box center [576, 309] width 877 height 315
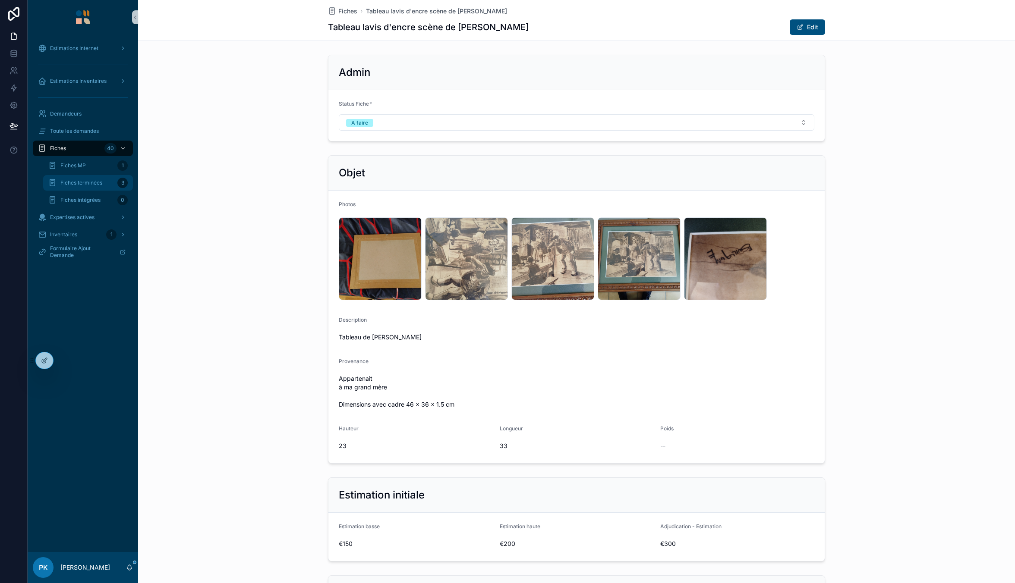
click at [79, 179] on div "Fiches terminées 3" at bounding box center [87, 183] width 79 height 14
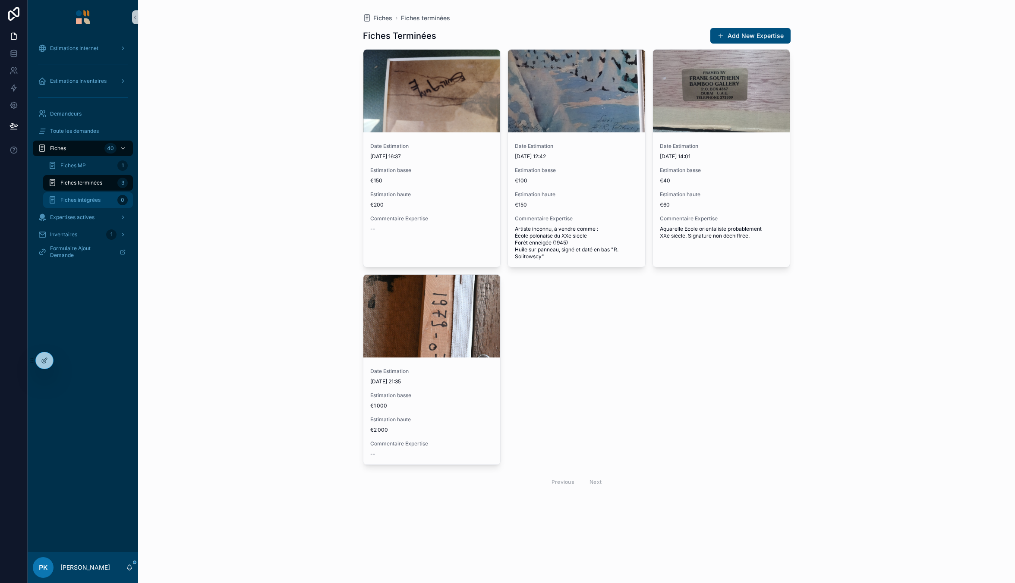
click at [82, 195] on div "Fiches intégrées 0" at bounding box center [87, 200] width 79 height 14
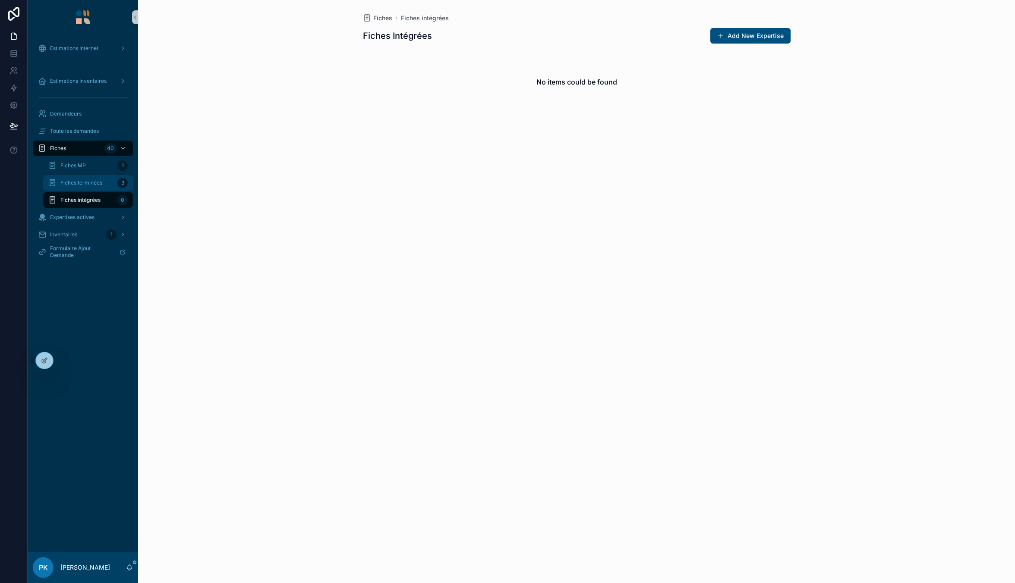
click at [85, 179] on span "Fiches terminées" at bounding box center [81, 182] width 42 height 7
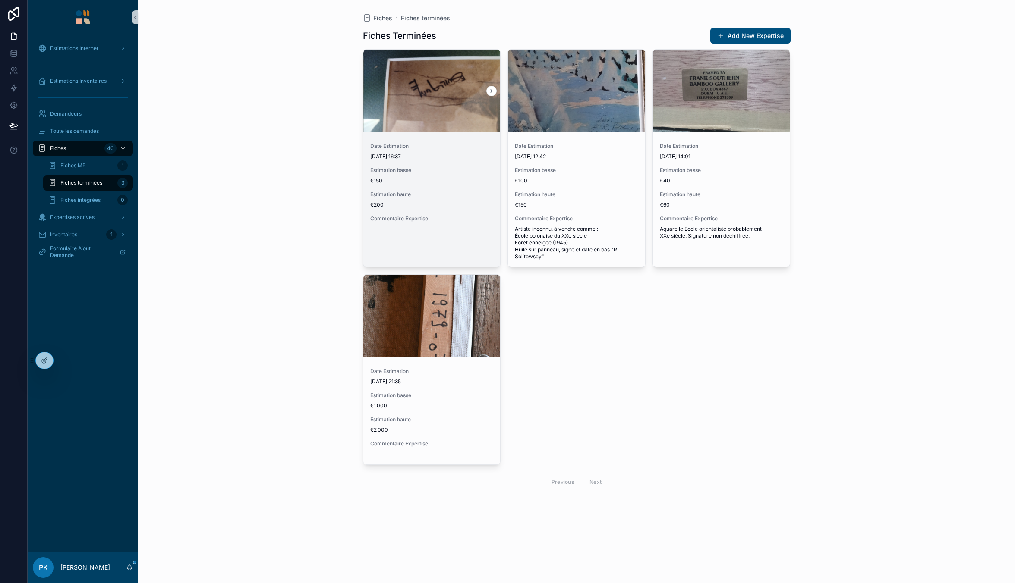
click at [456, 203] on span "€200" at bounding box center [431, 204] width 123 height 7
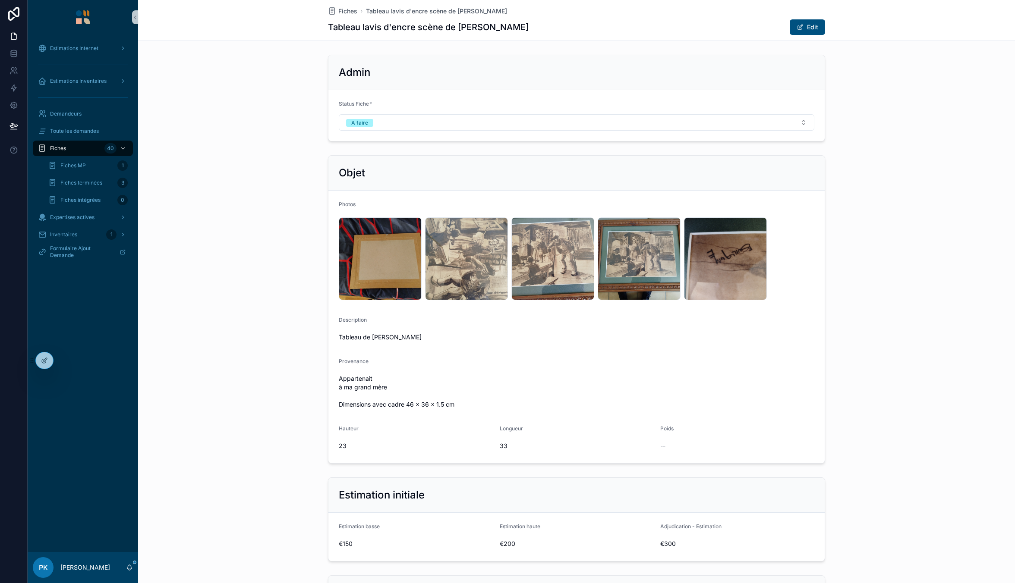
click at [537, 131] on form "Status Fiche * A faire" at bounding box center [576, 115] width 496 height 51
click at [541, 126] on button "A faire" at bounding box center [576, 122] width 475 height 16
click at [88, 182] on span "Fiches terminées" at bounding box center [81, 182] width 42 height 7
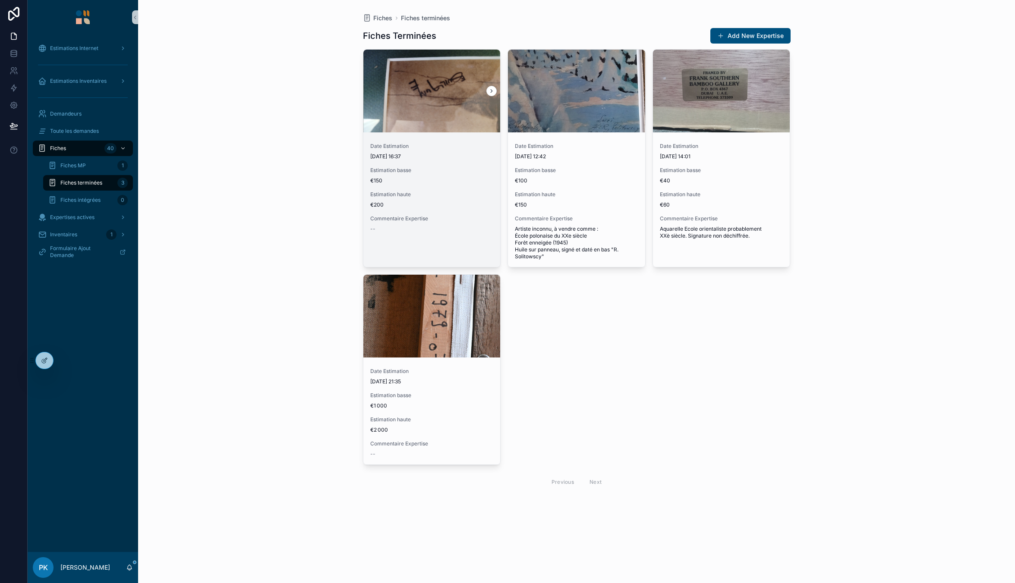
click at [445, 162] on div "Date Estimation [DATE] 16:37 Estimation basse €150 Estimation haute €200 Commen…" at bounding box center [431, 188] width 137 height 104
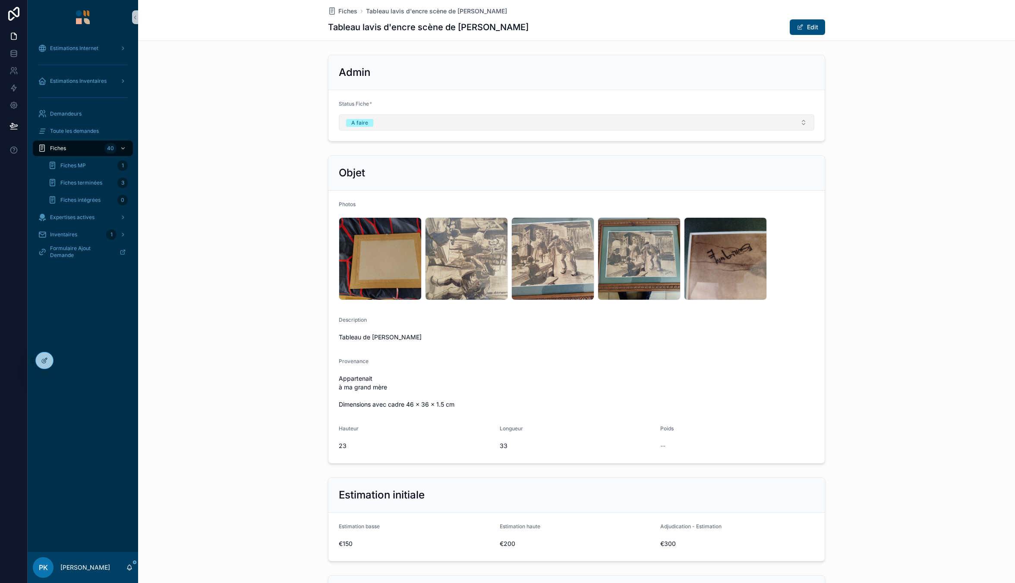
click at [463, 126] on button "A faire" at bounding box center [576, 122] width 475 height 16
click at [482, 94] on form "Status Fiche * A faire" at bounding box center [576, 115] width 496 height 51
click at [64, 182] on span "Fiches terminées" at bounding box center [81, 182] width 42 height 7
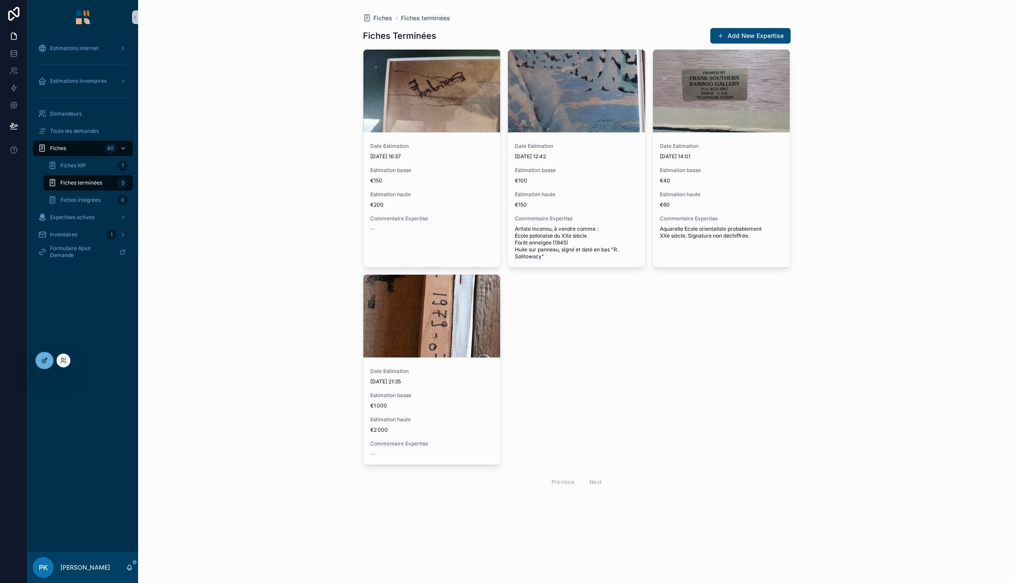
click at [42, 359] on icon at bounding box center [44, 360] width 7 height 7
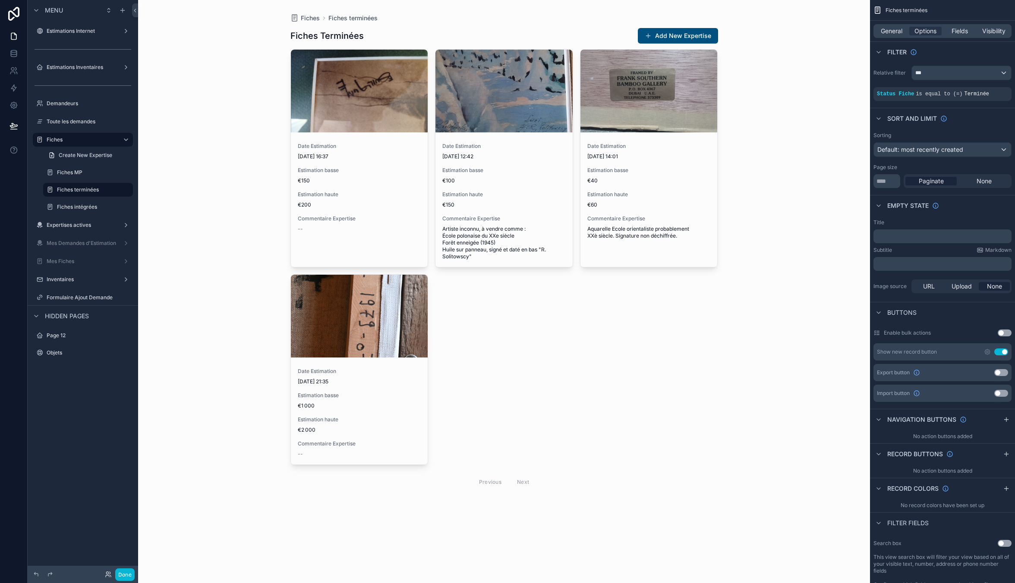
click at [394, 174] on div "scrollable content" at bounding box center [503, 260] width 441 height 520
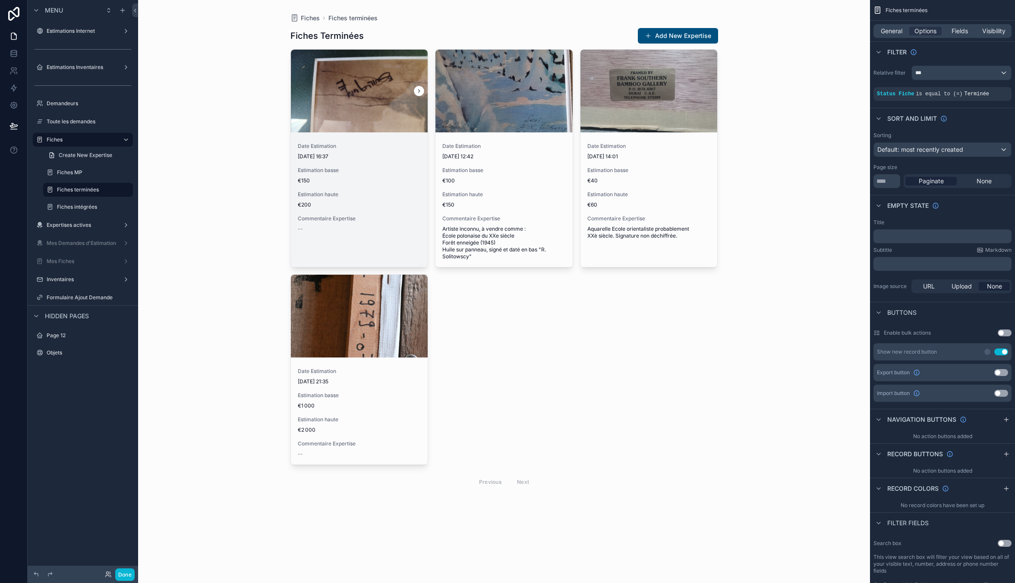
click at [400, 169] on span "Estimation basse" at bounding box center [359, 170] width 123 height 7
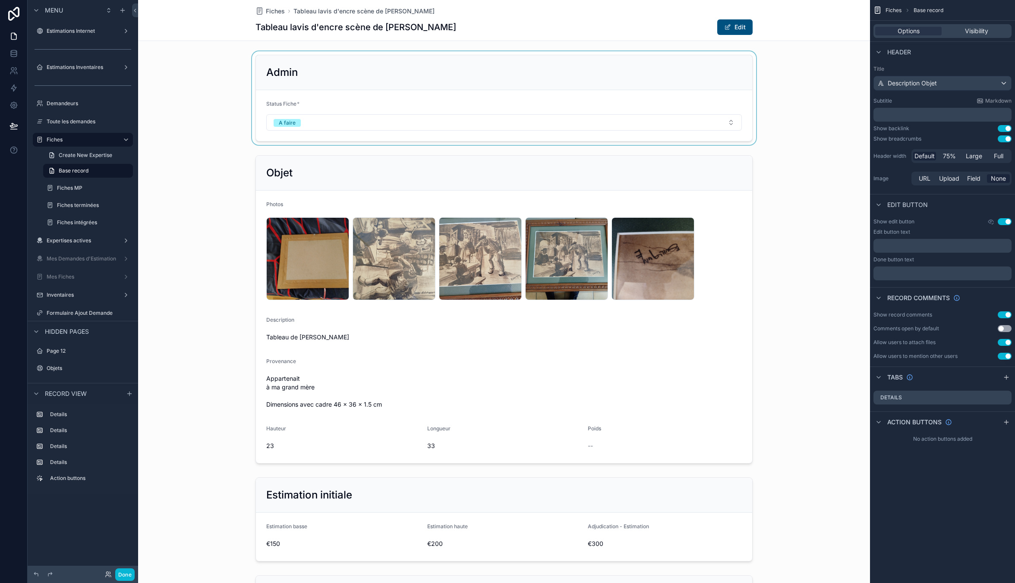
click at [531, 120] on div "scrollable content" at bounding box center [504, 98] width 732 height 94
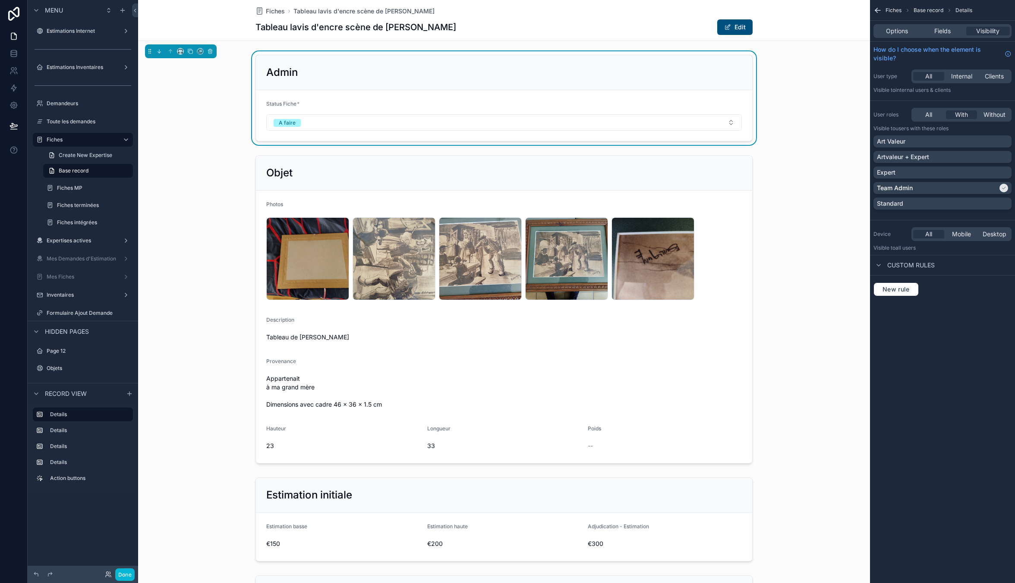
click at [531, 120] on button "A faire" at bounding box center [503, 122] width 475 height 16
click at [826, 119] on div "Admin Status Fiche * A faire" at bounding box center [504, 98] width 732 height 94
click at [620, 119] on button "A faire" at bounding box center [503, 122] width 475 height 16
click at [780, 117] on div "Admin Status Fiche * A faire" at bounding box center [504, 98] width 732 height 94
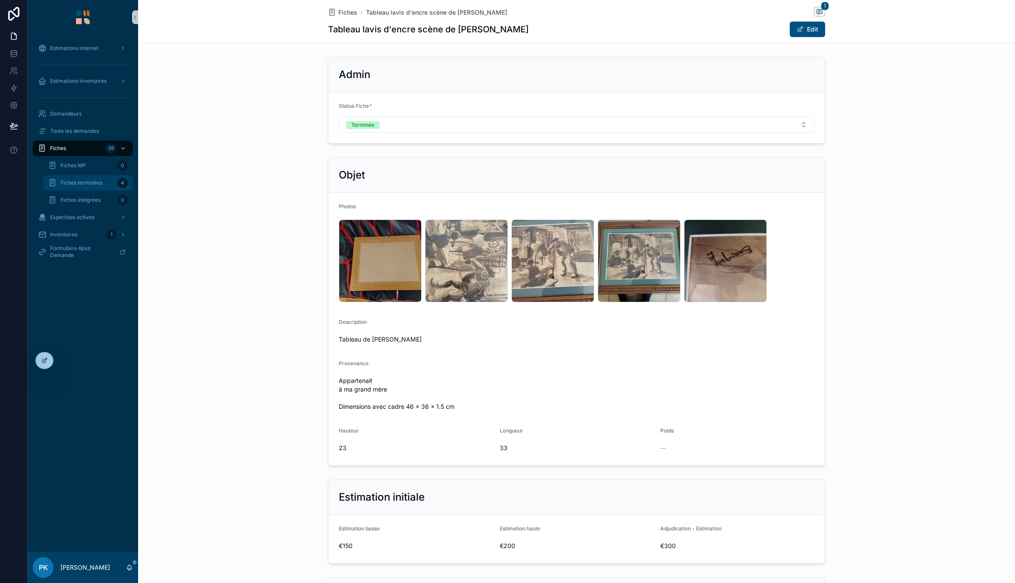
click at [82, 181] on span "Fiches terminées" at bounding box center [81, 182] width 42 height 7
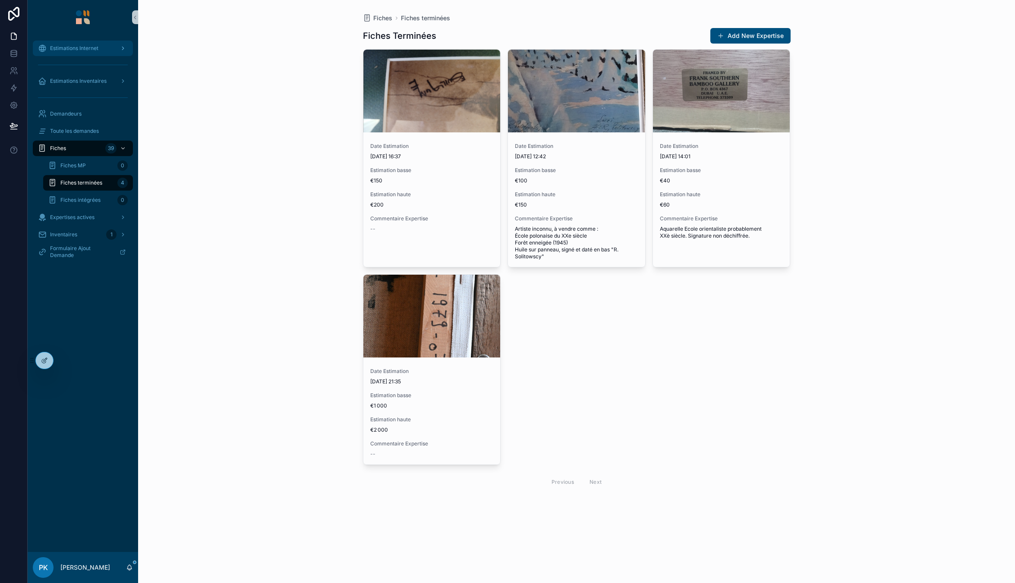
click at [83, 43] on div "Estimations Internet" at bounding box center [83, 48] width 90 height 14
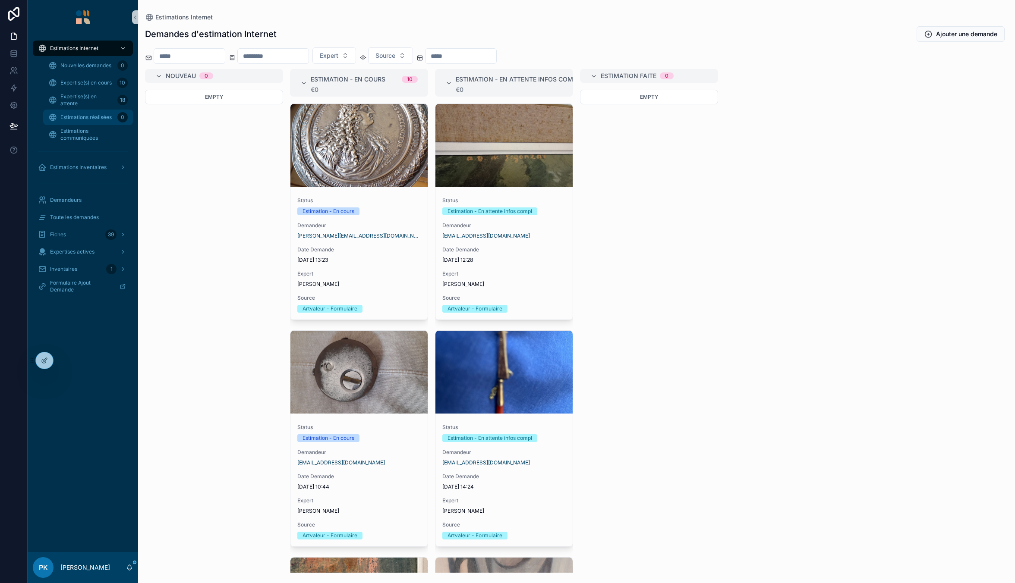
click at [98, 116] on span "Estimations réalisées" at bounding box center [85, 117] width 51 height 7
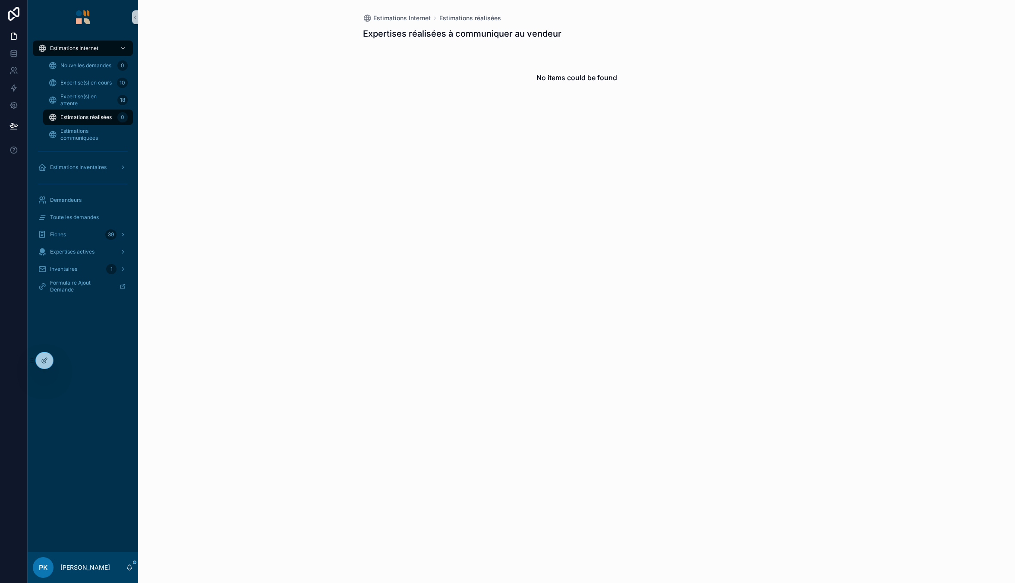
click at [85, 118] on span "Estimations réalisées" at bounding box center [85, 117] width 51 height 7
click at [98, 120] on span "Estimations réalisées" at bounding box center [85, 117] width 51 height 7
click at [79, 215] on span "Toute les demandes" at bounding box center [74, 217] width 49 height 7
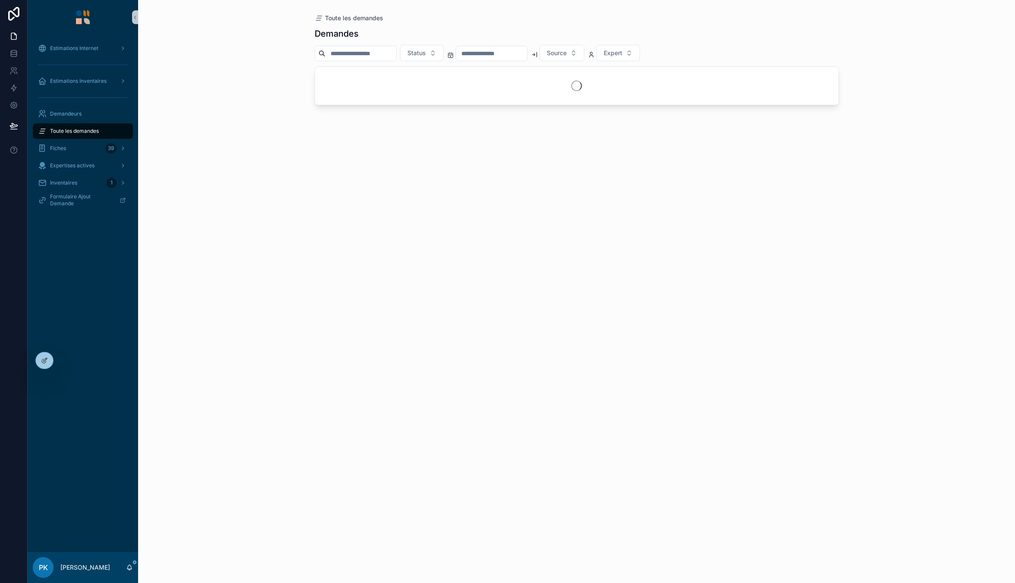
click at [379, 52] on input "text" at bounding box center [360, 53] width 71 height 12
paste input "*******"
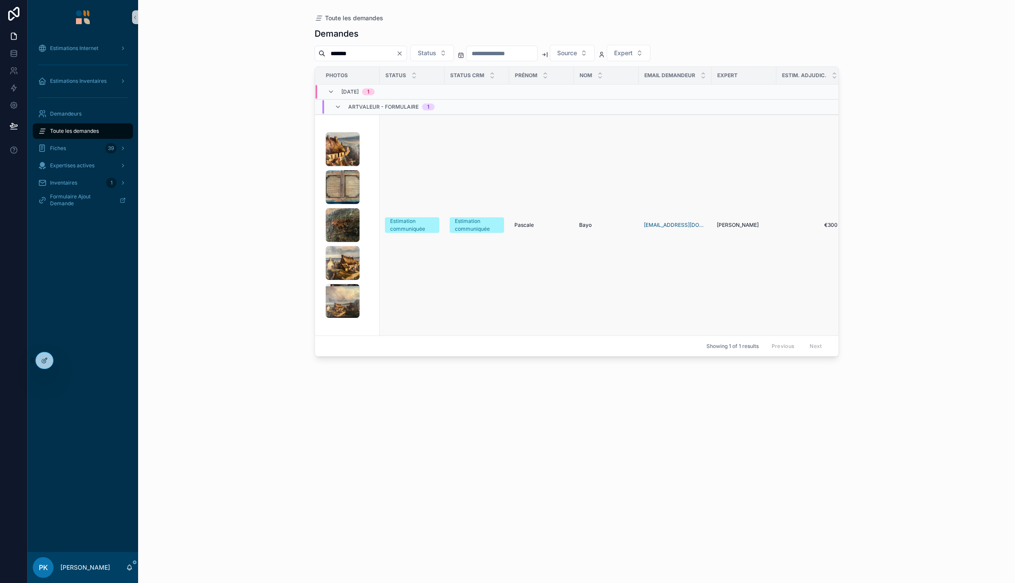
click at [363, 167] on div "IMG_5478 .jpeg IMG_5479 .jpeg IMG_5472 .jpeg IMG_5474 .jpeg IMG_5473 .jpeg" at bounding box center [349, 225] width 49 height 186
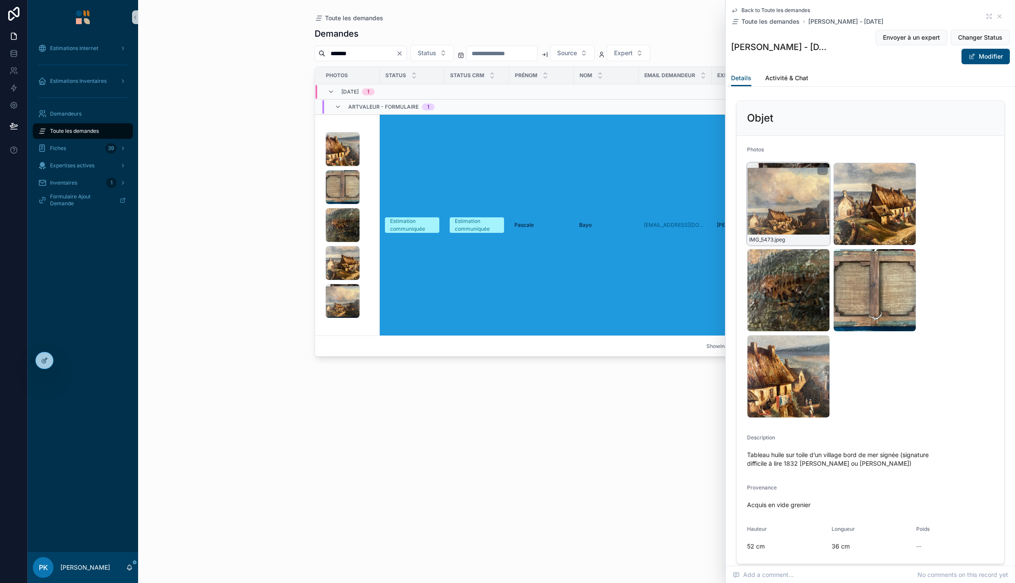
click at [789, 190] on div "IMG_5473 .jpeg" at bounding box center [788, 204] width 83 height 83
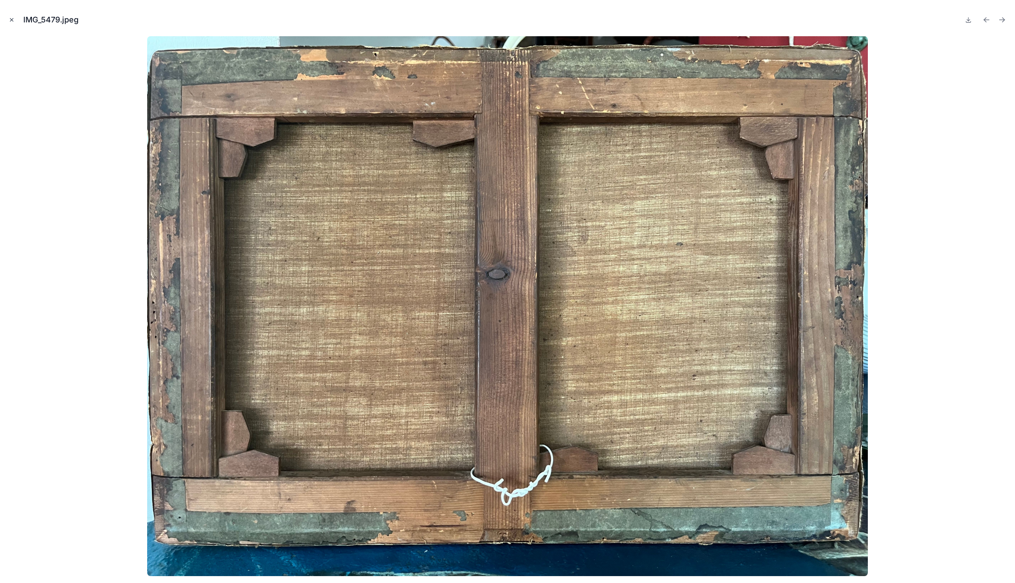
click at [12, 21] on icon "Close modal" at bounding box center [12, 20] width 6 height 6
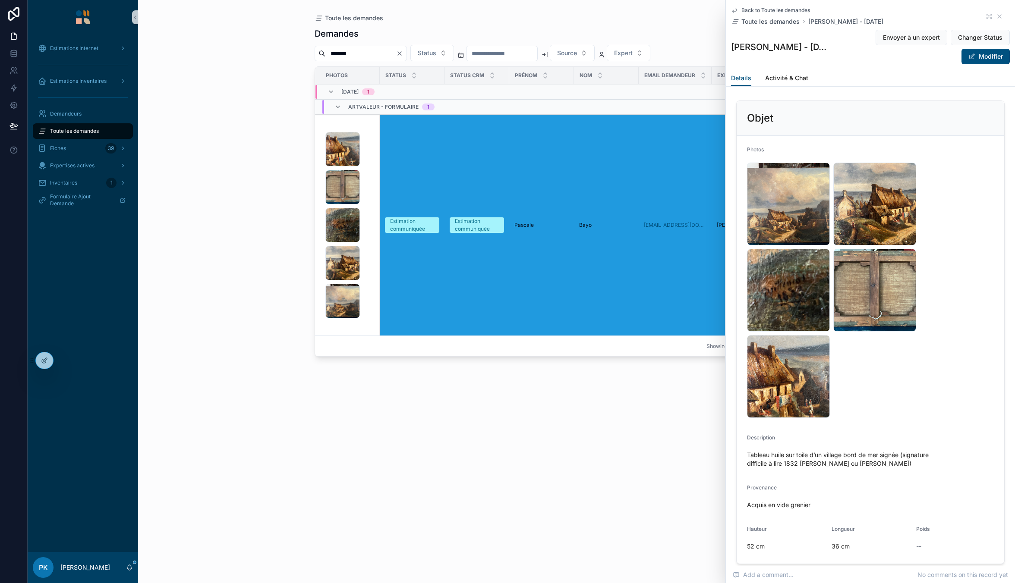
click at [390, 53] on input "*******" at bounding box center [360, 53] width 71 height 12
paste input "text"
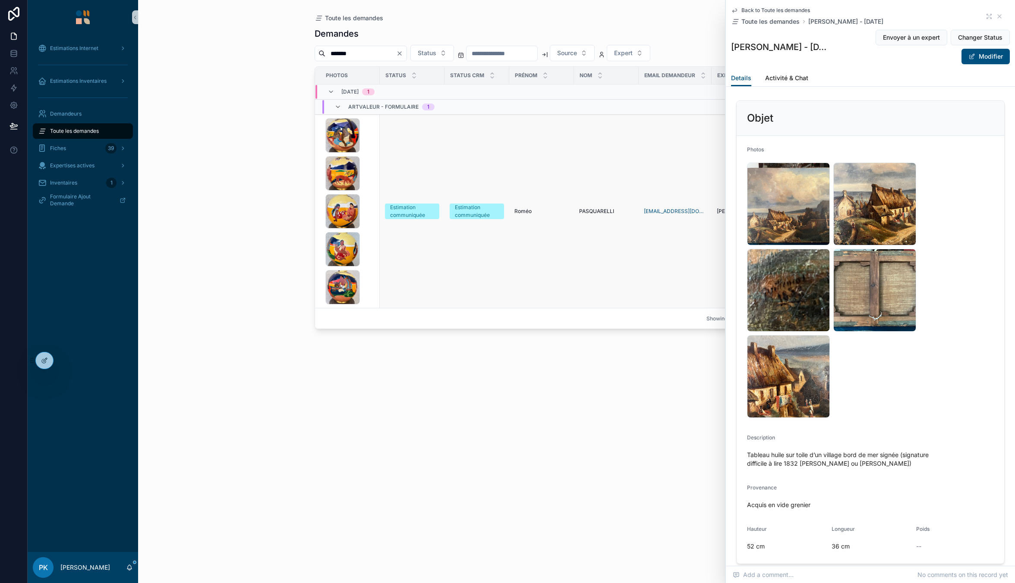
type input "*******"
click at [368, 173] on div "IMG_3707 .jpg IMG_3706 .jpg IMG_3705 .jpg IMG_3704 .jpg IMG_3703 .jpg" at bounding box center [349, 211] width 49 height 186
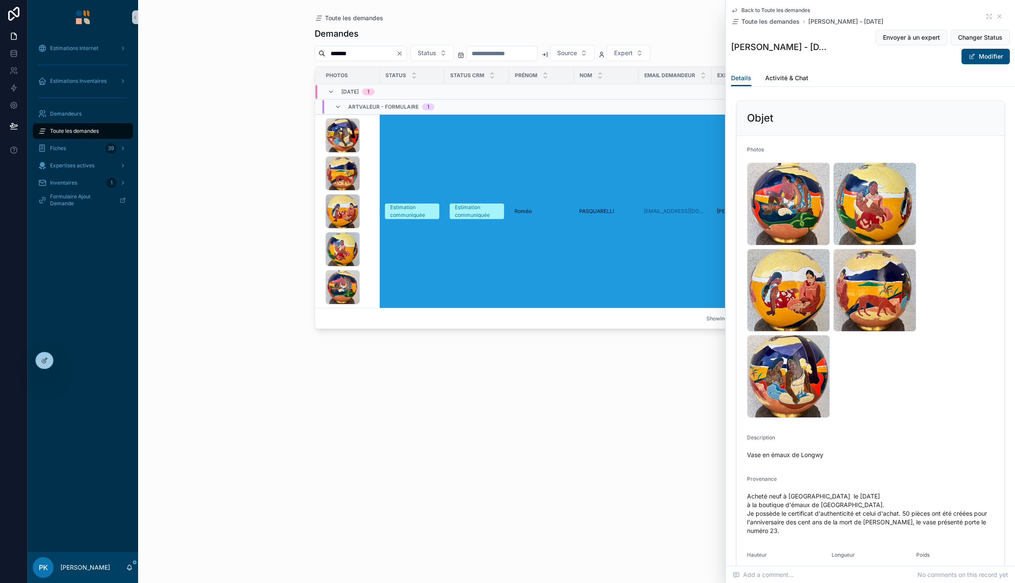
click at [979, 13] on div "Back to Toute les demandes Toute les demandes Roméo PASQUARELLI - 2025/08/31" at bounding box center [870, 16] width 279 height 19
click at [985, 16] on icon at bounding box center [988, 16] width 7 height 7
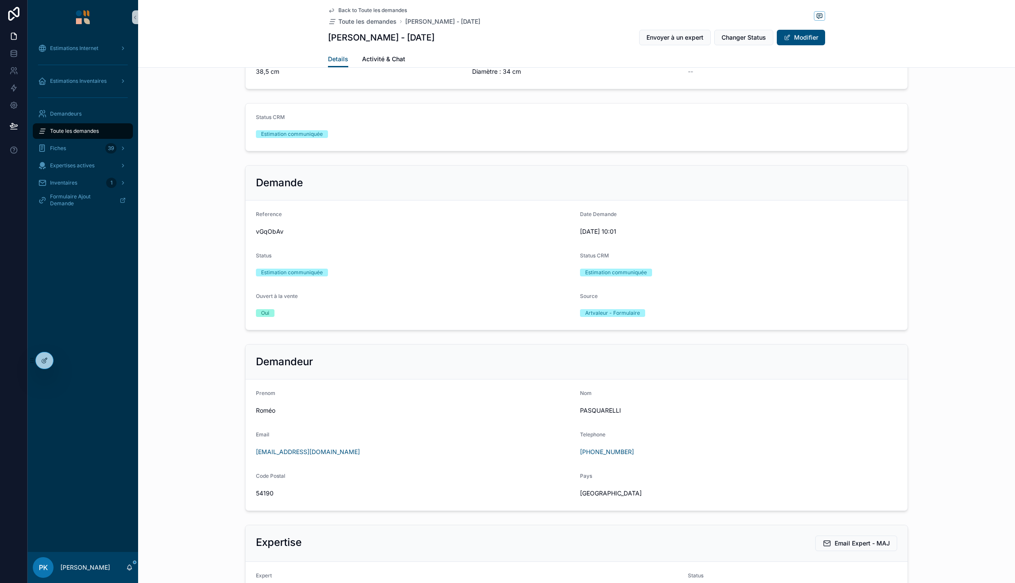
scroll to position [173, 0]
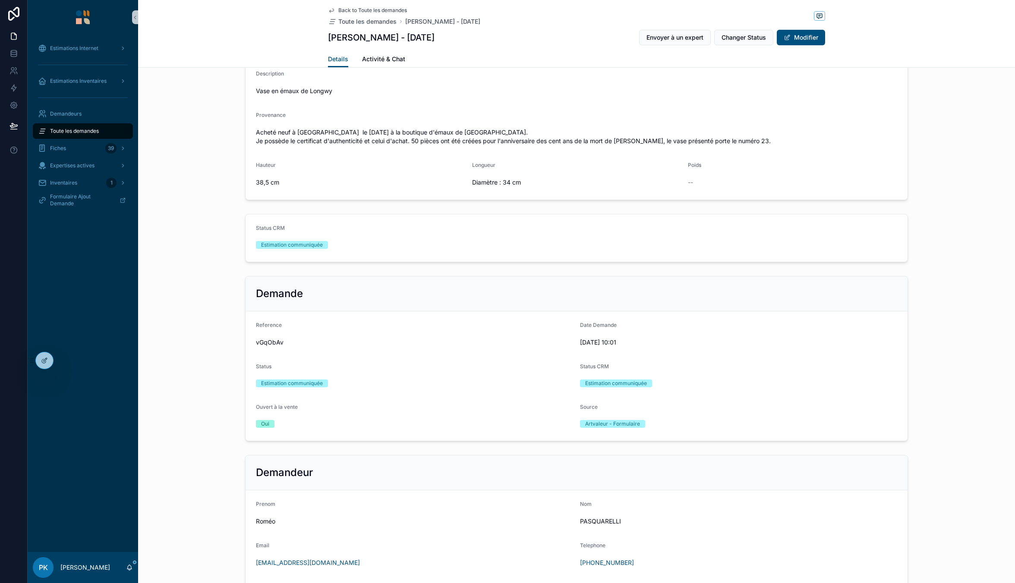
click at [195, 191] on div "Objet Photos IMG_3703 .jpg IMG_3704 .jpg IMG_3705 .jpg IMG_3706 .jpg IMG_3707 .…" at bounding box center [576, 55] width 877 height 298
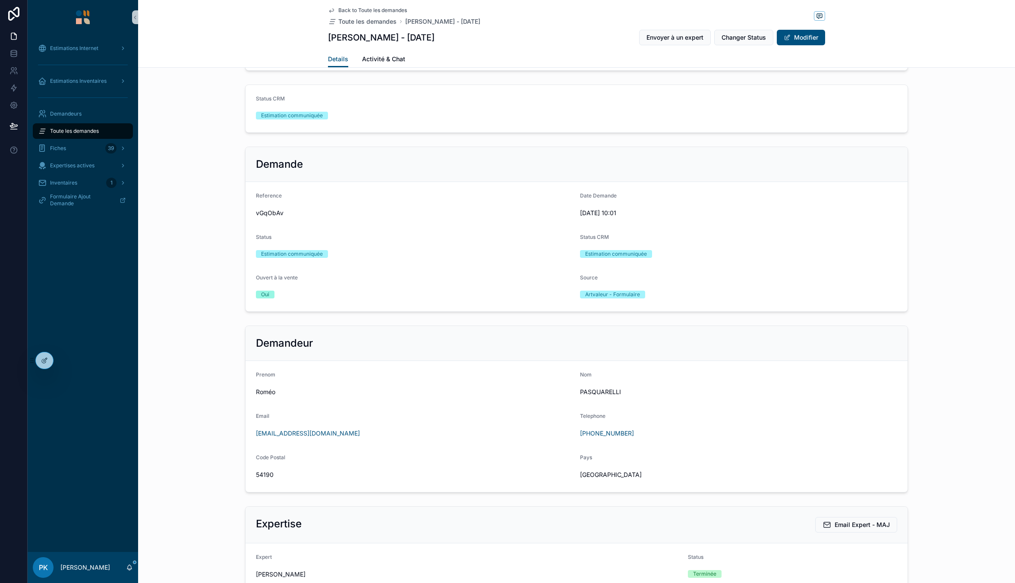
scroll to position [0, 0]
